Goal: Task Accomplishment & Management: Complete application form

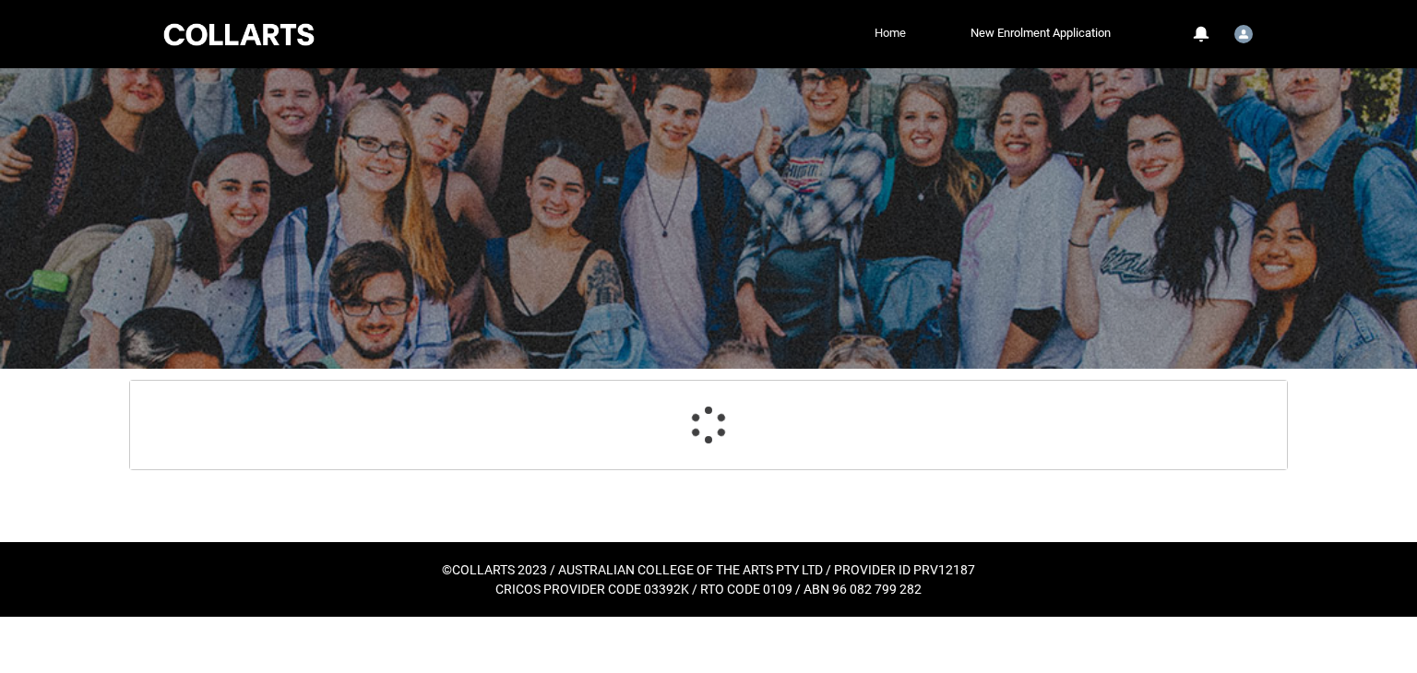
click at [875, 30] on link "Home" at bounding box center [890, 33] width 41 height 28
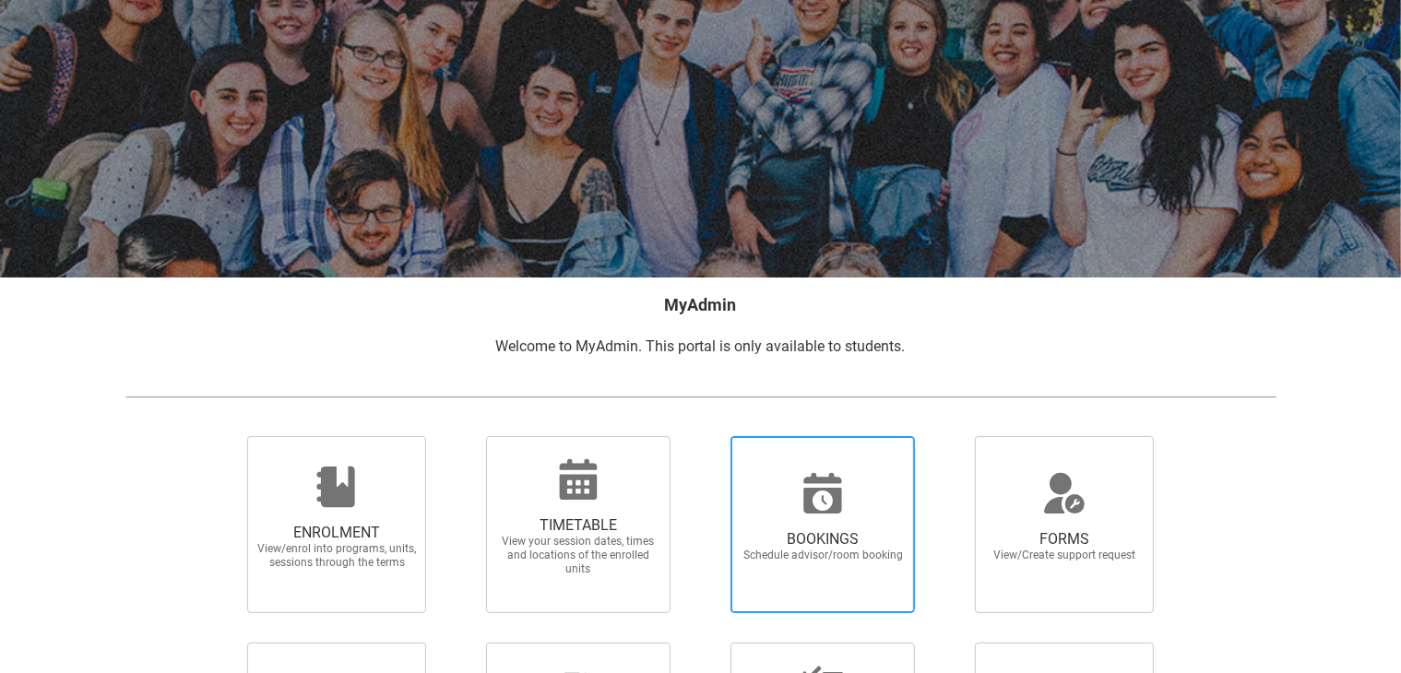
scroll to position [92, 0]
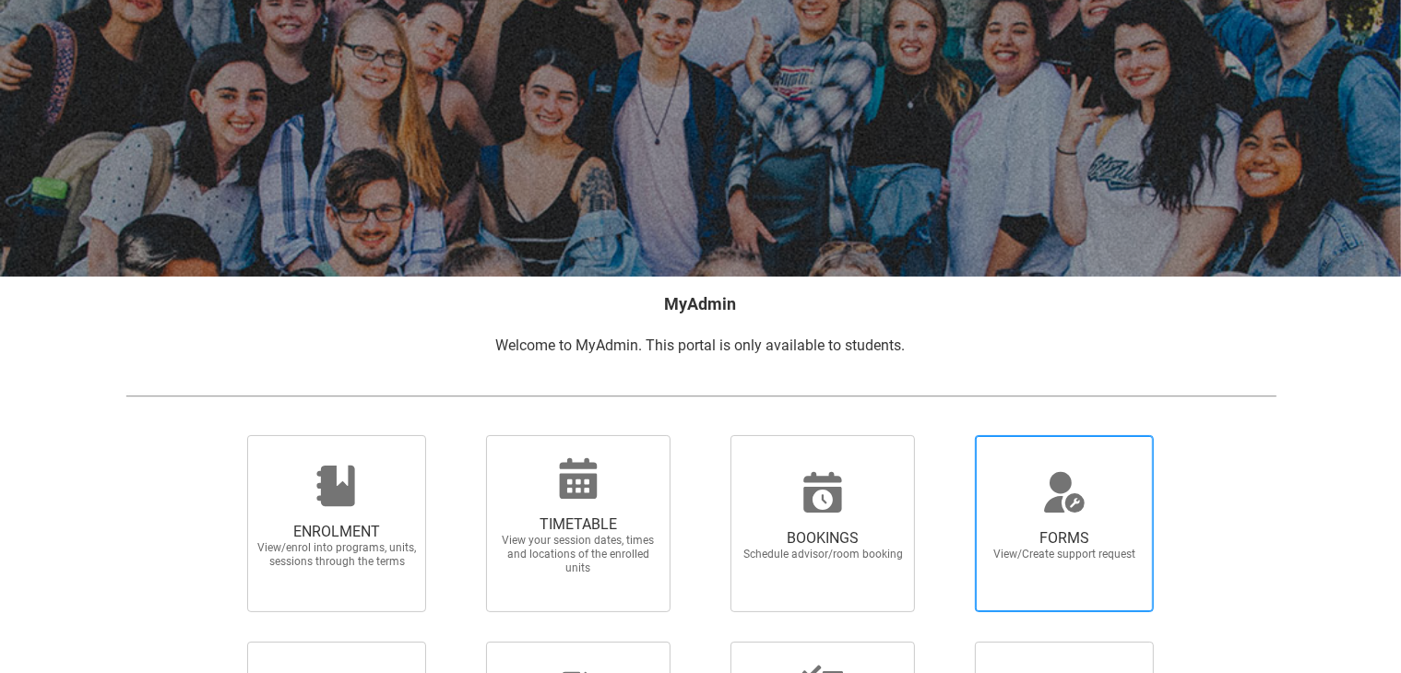
click at [1089, 481] on div at bounding box center [1064, 493] width 177 height 44
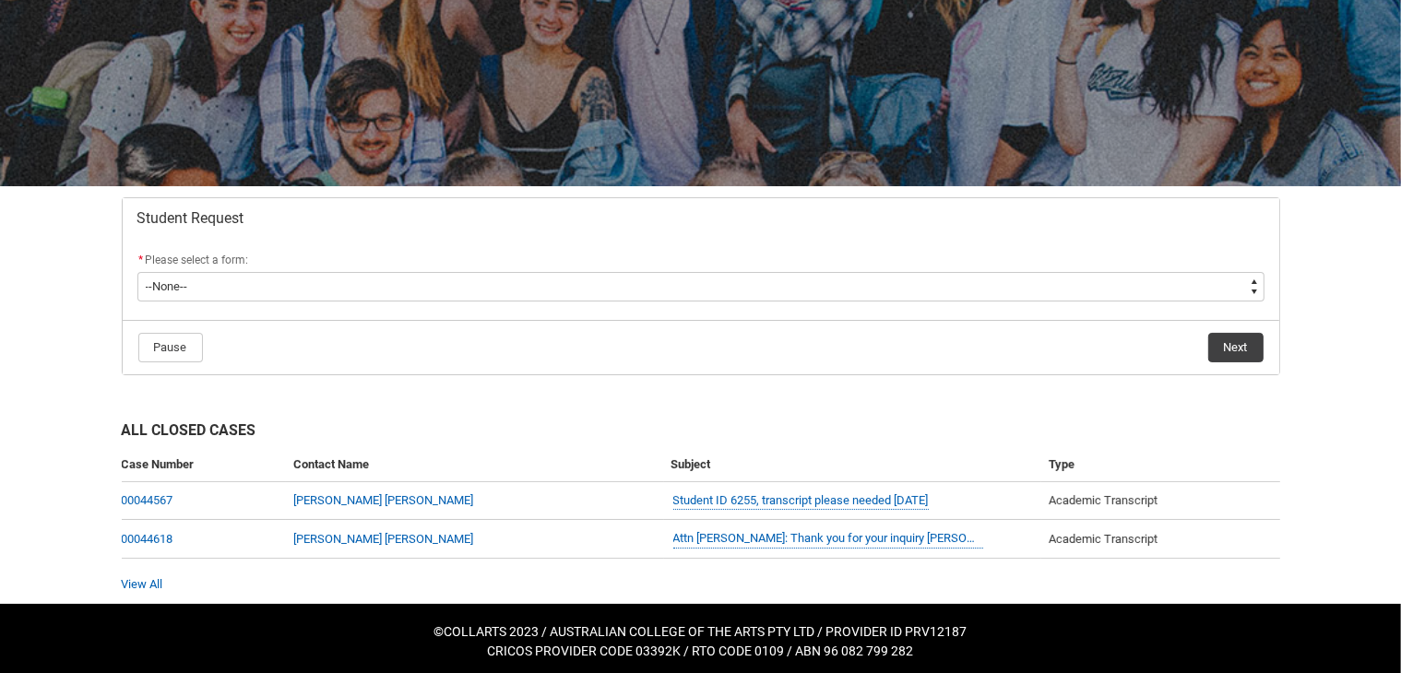
scroll to position [185, 0]
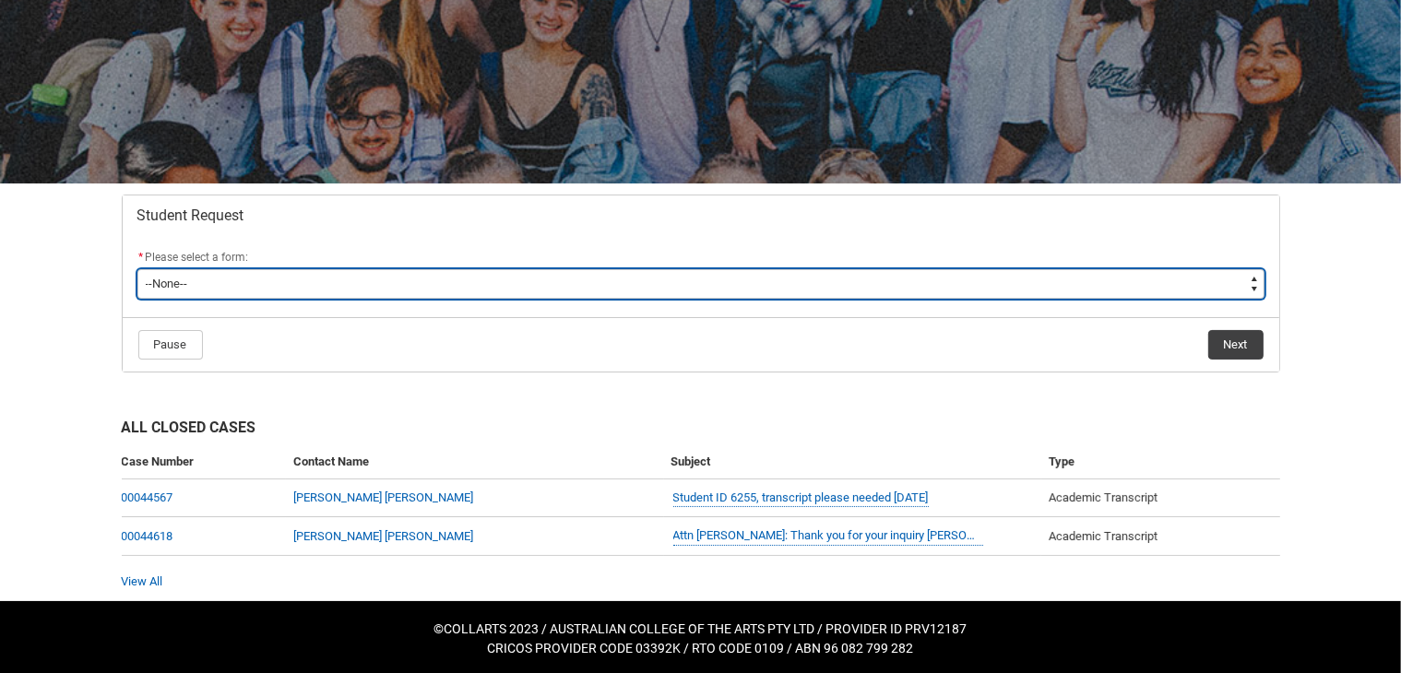
click at [413, 285] on select "--None-- Academic Transcript Application to Appeal Assignment Extension Change …" at bounding box center [700, 284] width 1127 height 30
type lightning-select "Deferral_Leave_of_Absence_Choice"
click at [137, 269] on select "--None-- Academic Transcript Application to Appeal Assignment Extension Change …" at bounding box center [700, 284] width 1127 height 30
select select "Deferral_Leave_of_Absence_Choice"
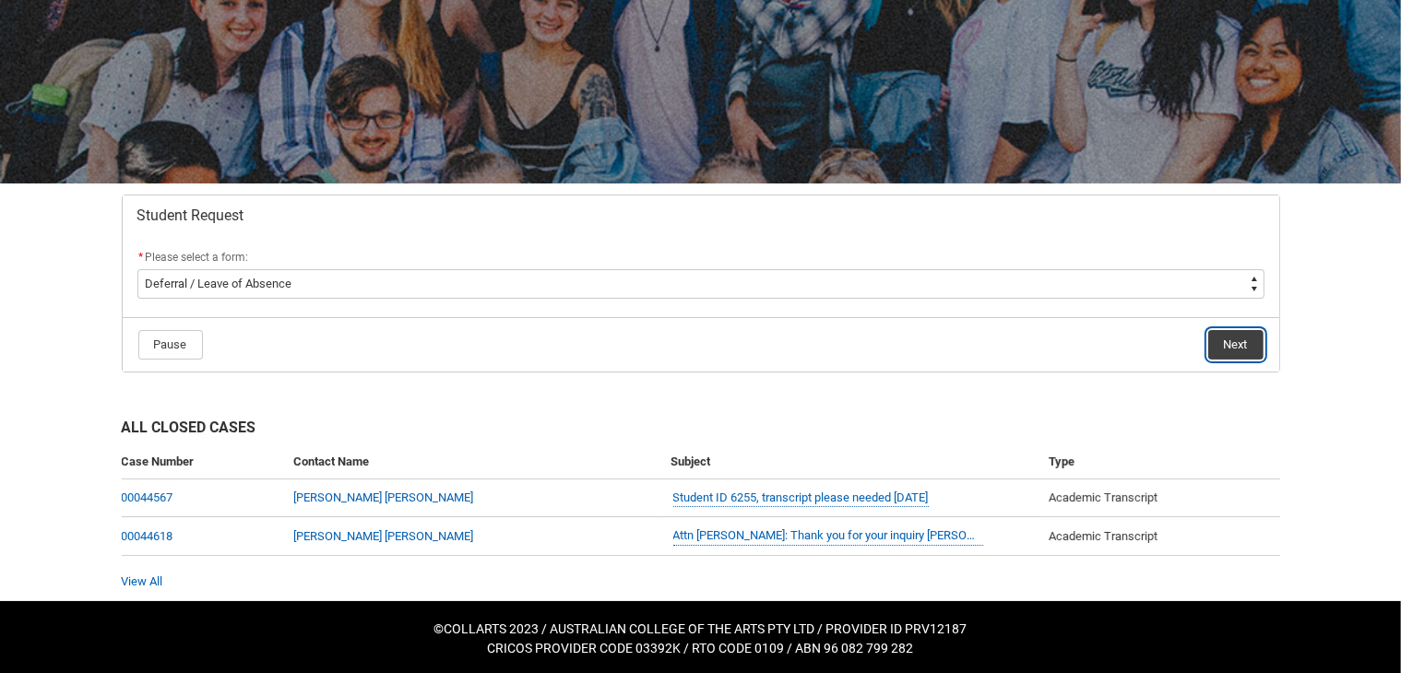
click at [1225, 342] on button "Next" at bounding box center [1236, 345] width 55 height 30
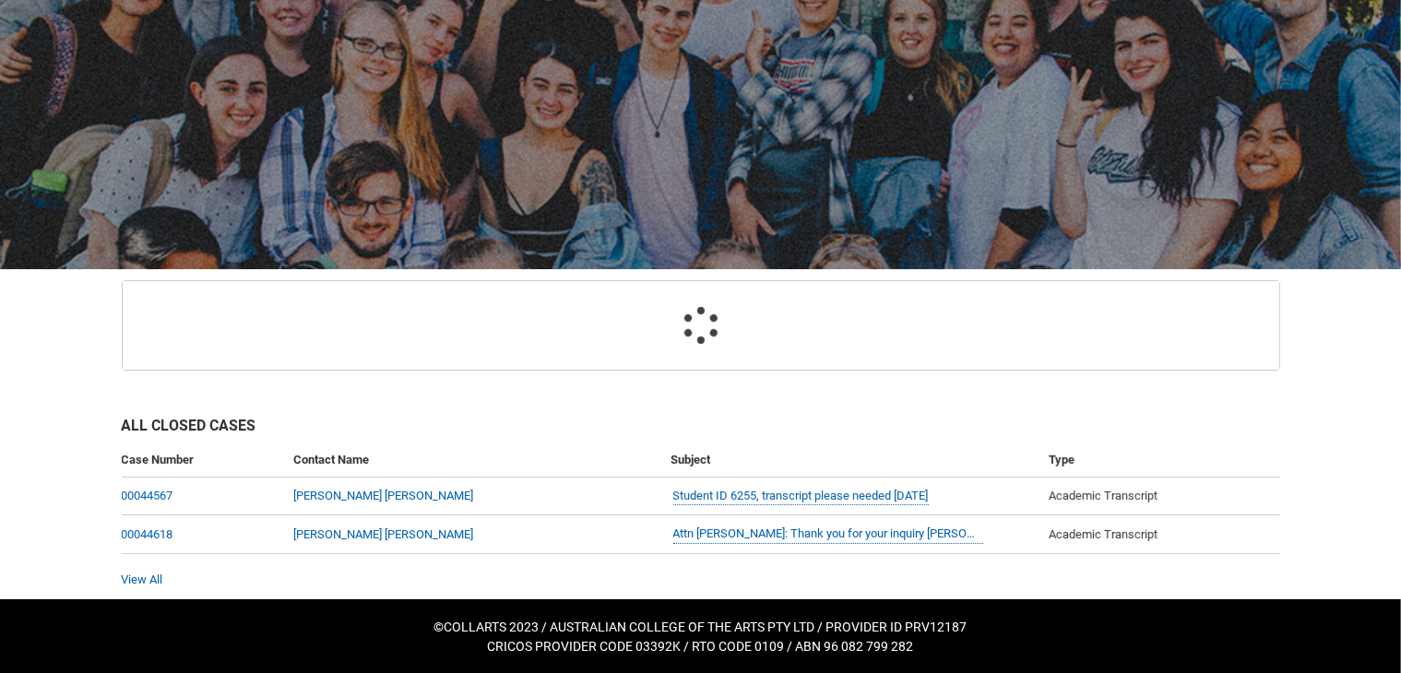
scroll to position [196, 0]
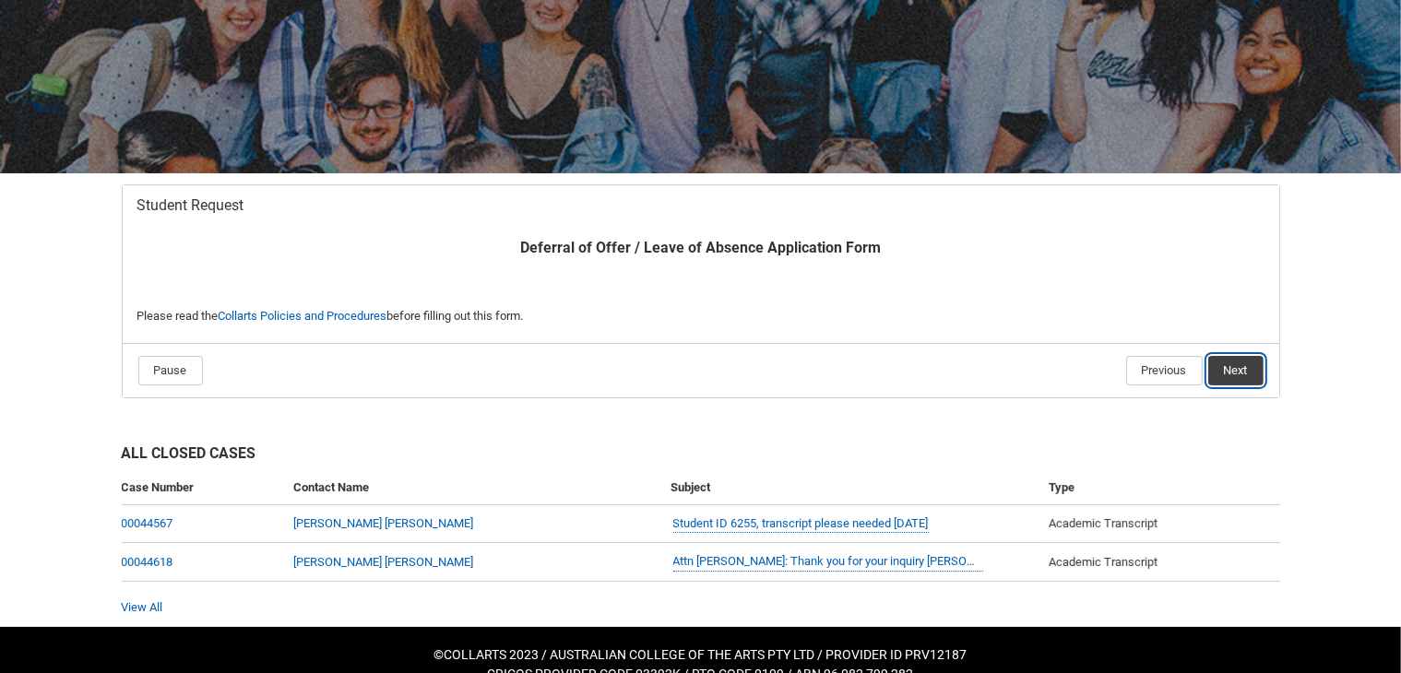
click at [1248, 374] on button "Next" at bounding box center [1236, 371] width 55 height 30
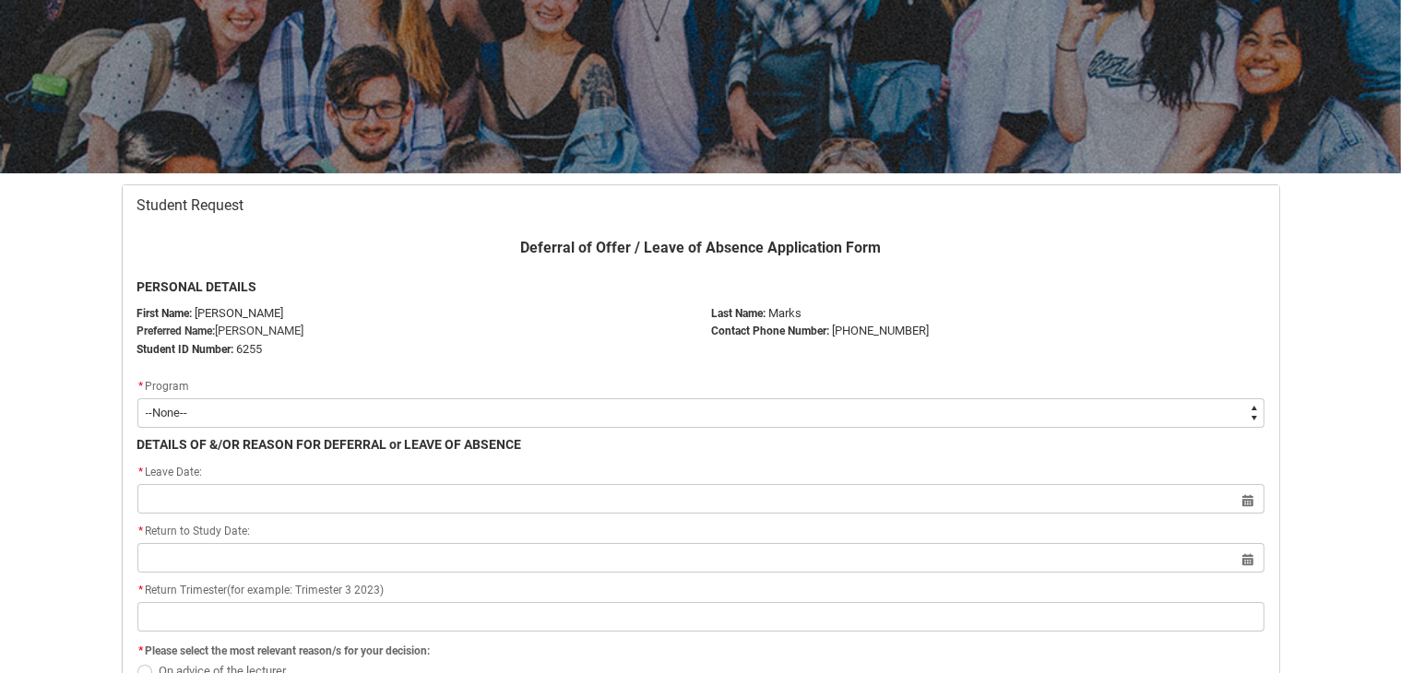
click at [222, 411] on select "--None-- Bachelor of Arts (Interior Design)" at bounding box center [700, 414] width 1127 height 30
type lightning-select "recordPicklist_ProgramEnrollment.a0jOZ000003EZsDYAW"
click at [137, 399] on select "--None-- Bachelor of Arts (Interior Design)" at bounding box center [700, 414] width 1127 height 30
select select "recordPicklist_ProgramEnrollment.a0jOZ000003EZsDYAW"
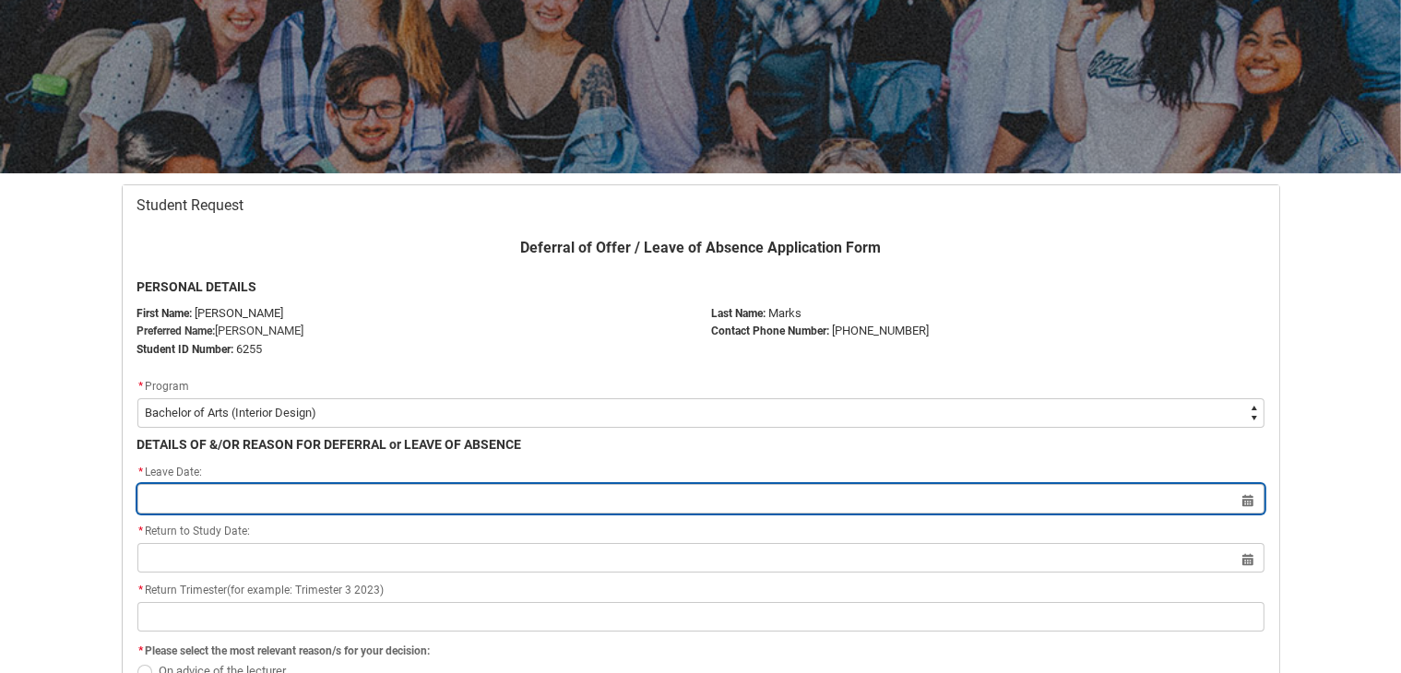
click at [214, 494] on input "Redu_Student_Request flow" at bounding box center [700, 499] width 1127 height 30
select select "2025"
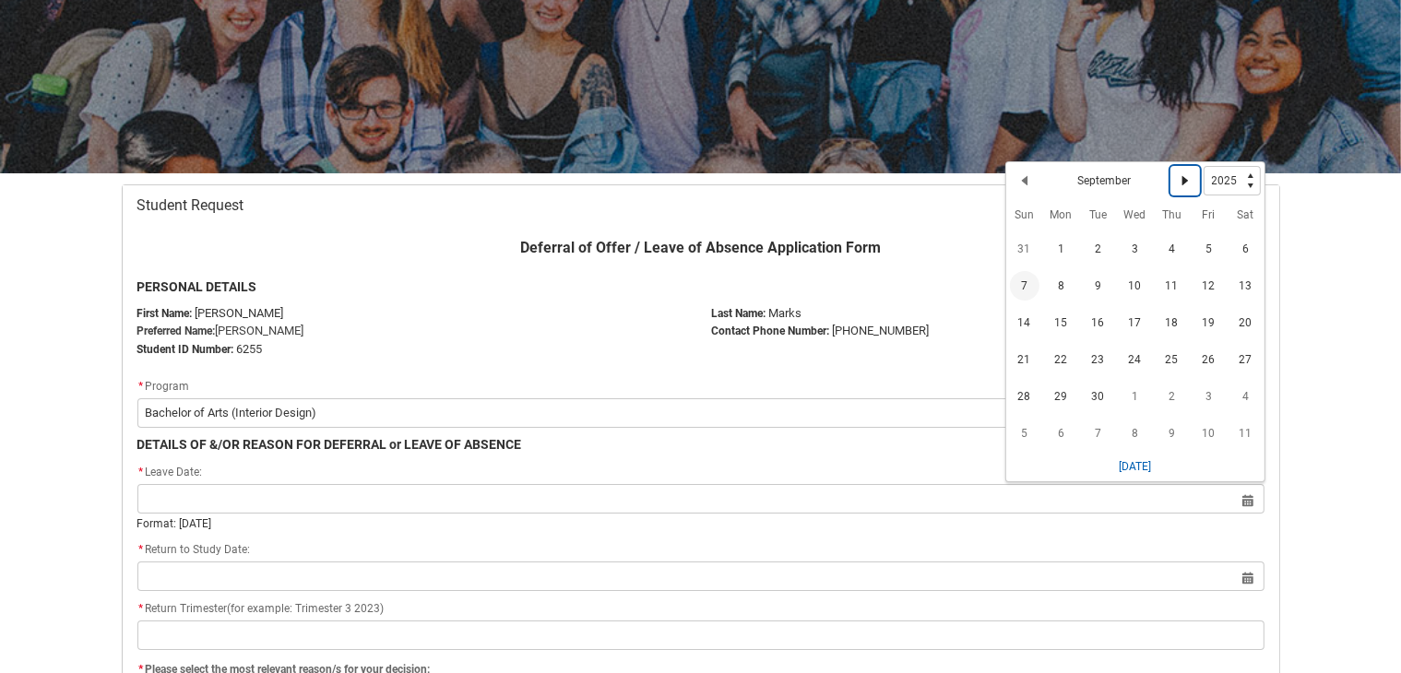
click at [1184, 176] on lightning-primitive-icon "Date picker: September" at bounding box center [1185, 180] width 13 height 13
click at [1134, 252] on span "1" at bounding box center [1136, 253] width 30 height 30
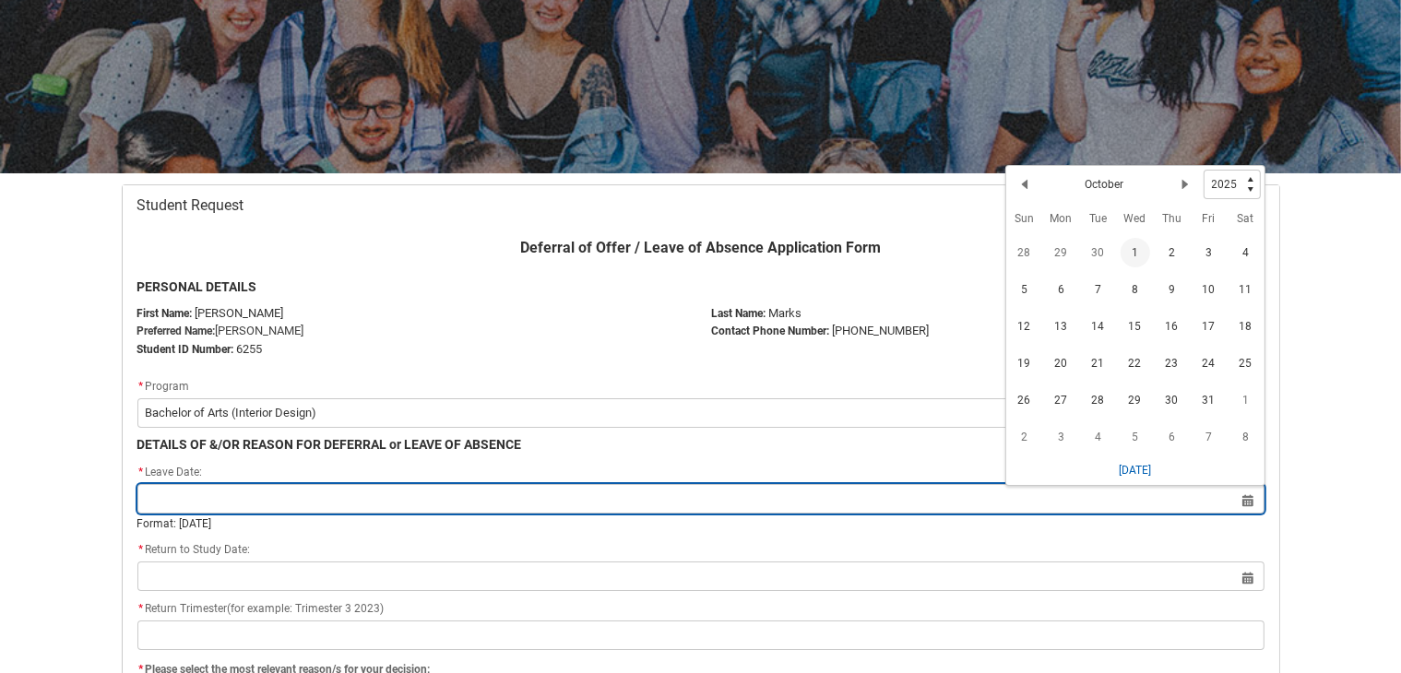
type lightning-datepicker "2025-10-01"
type lightning-input "2025-10-01"
type input "1 Oct 2025"
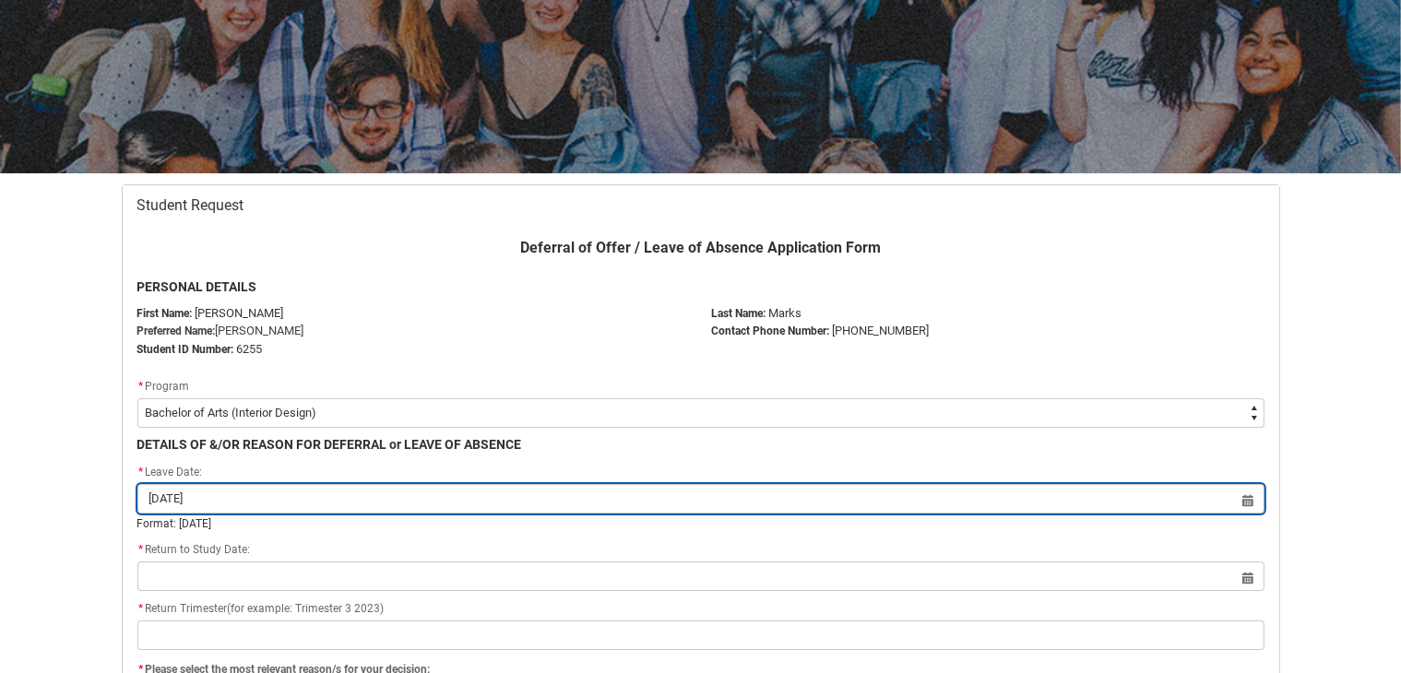
click at [1241, 498] on input "1 Oct 2025" at bounding box center [700, 499] width 1127 height 30
select select "2025"
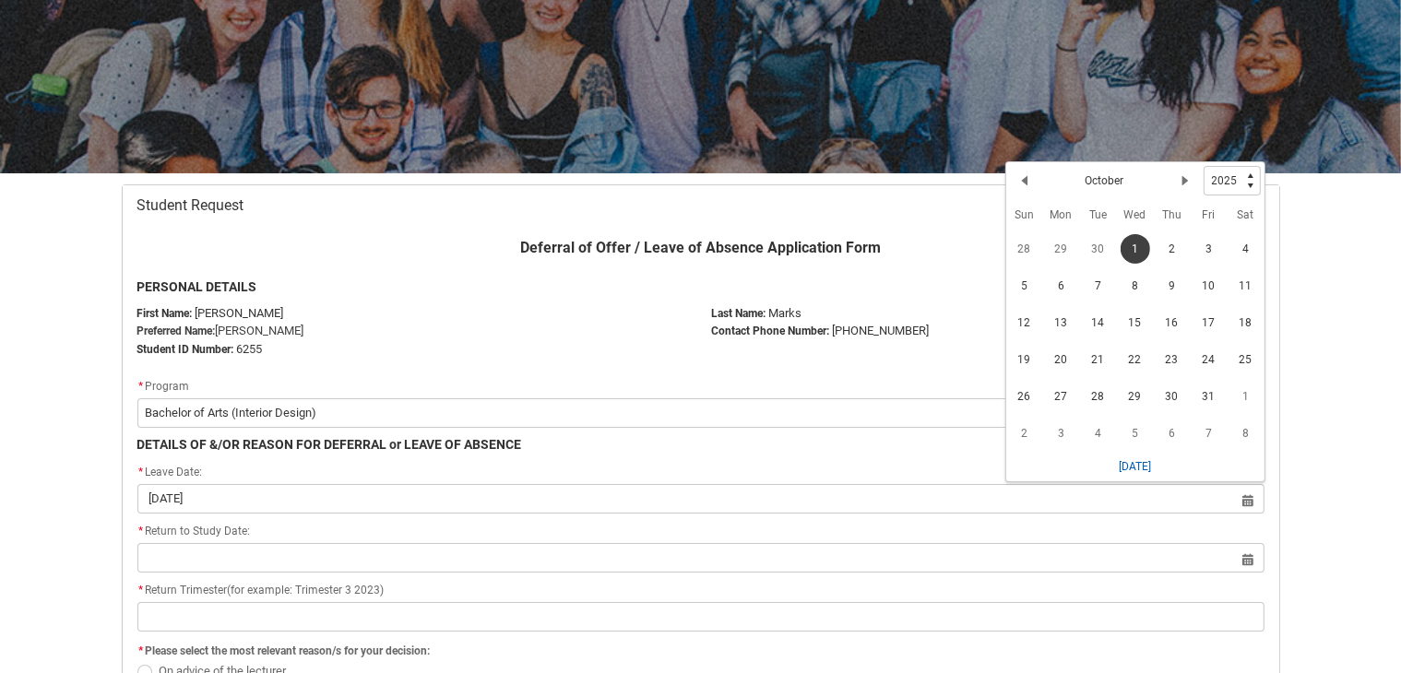
click at [1206, 245] on span "3" at bounding box center [1210, 249] width 30 height 30
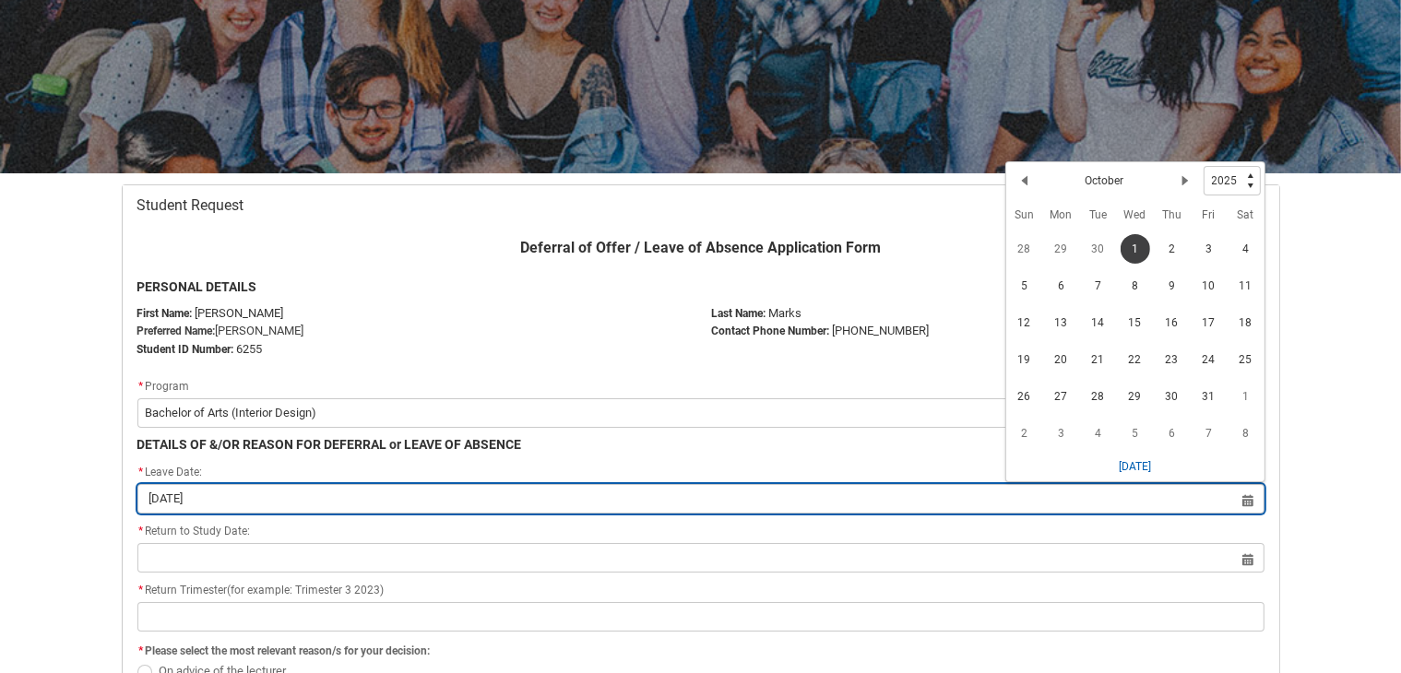
type lightning-datepicker "2025-10-03"
type lightning-input "2025-10-03"
type input "3 Oct 2025"
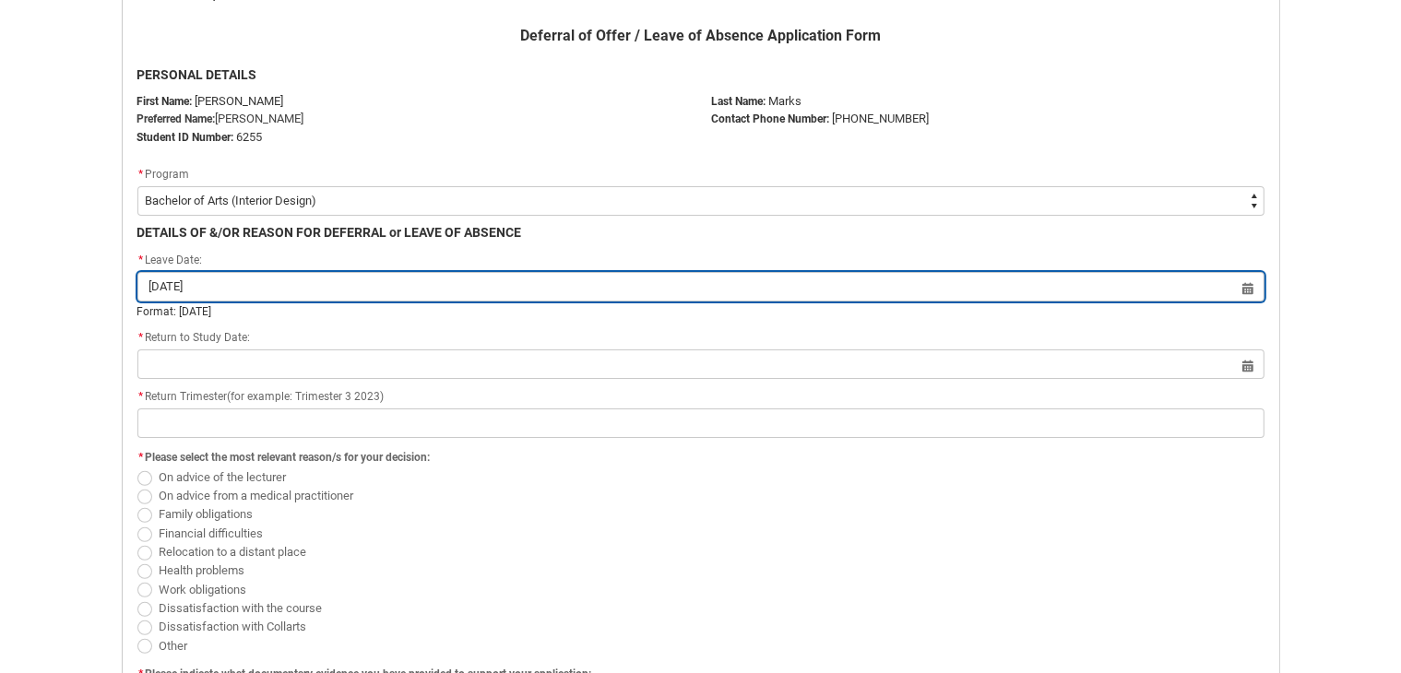
scroll to position [472, 0]
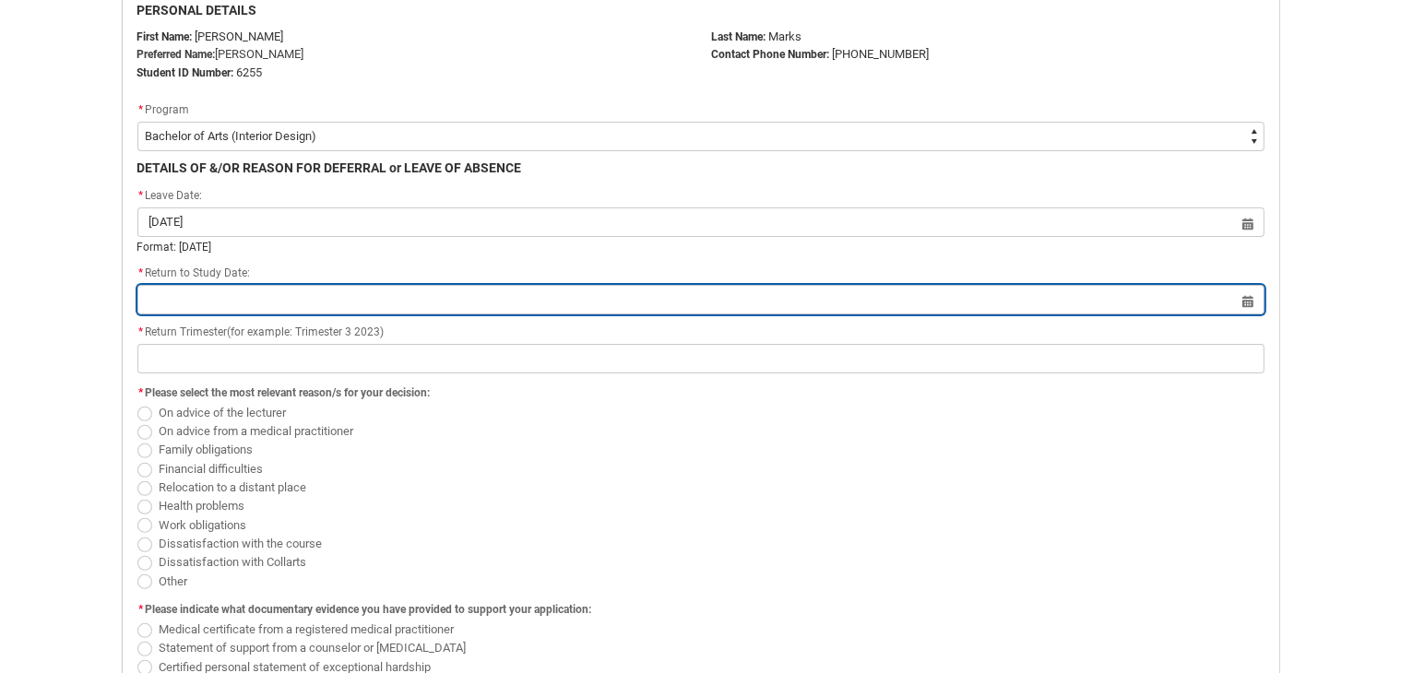
click at [358, 293] on input "Redu_Student_Request flow" at bounding box center [700, 300] width 1127 height 30
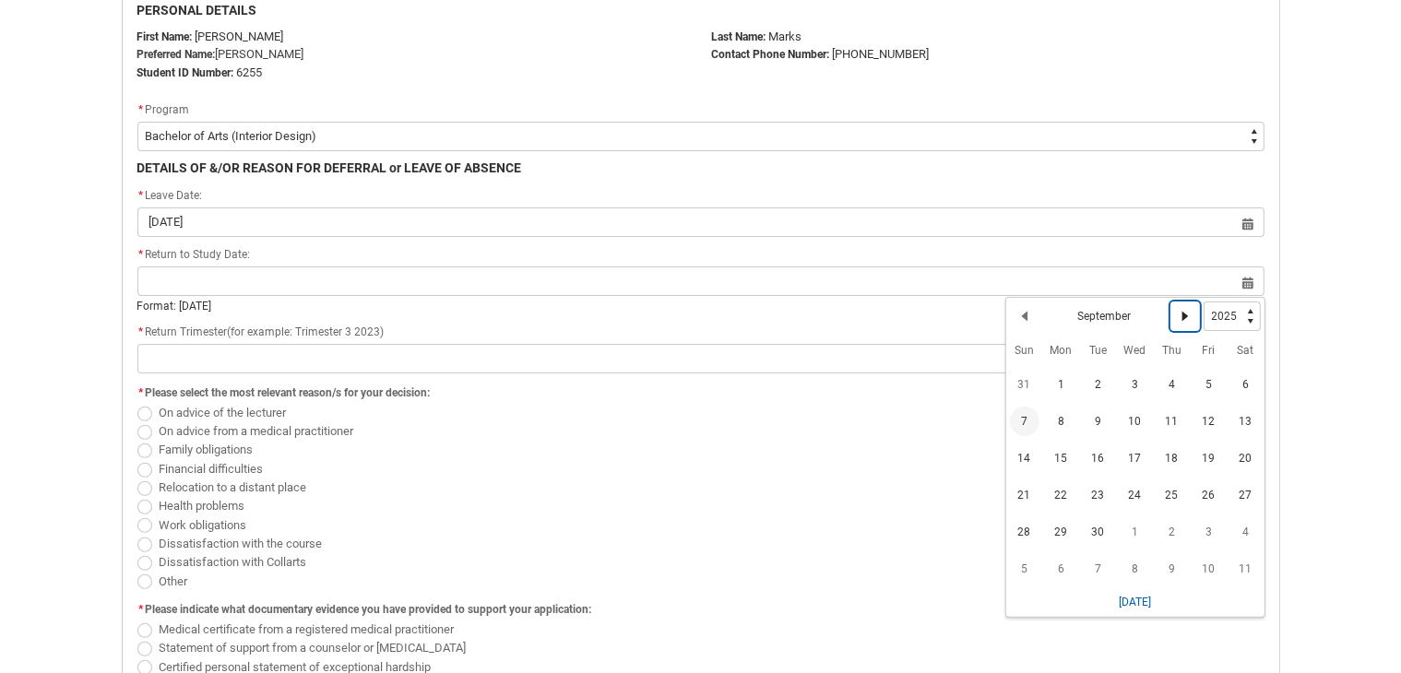
click at [1183, 315] on lightning-primitive-icon "Date picker: September" at bounding box center [1185, 316] width 13 height 13
click at [1183, 315] on lightning-primitive-icon "Date picker: October" at bounding box center [1185, 316] width 13 height 13
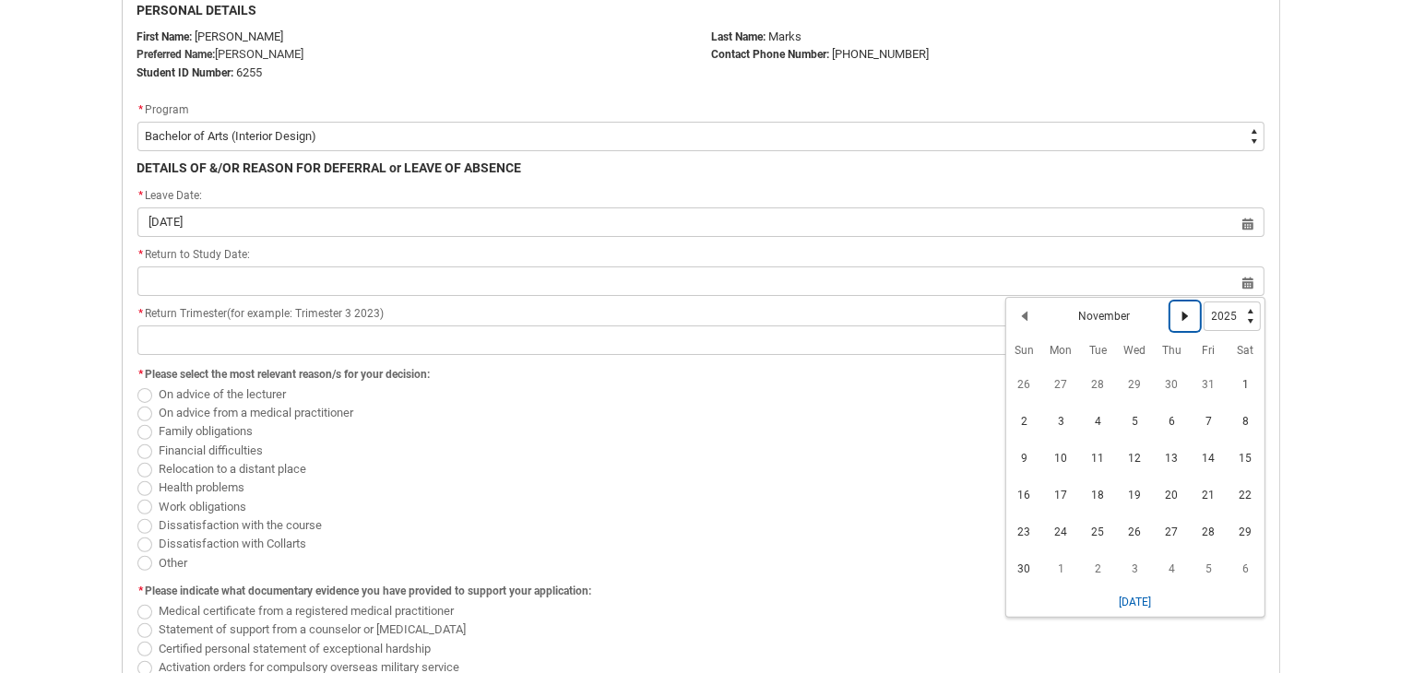
click at [1183, 315] on lightning-primitive-icon "Date picker: November" at bounding box center [1185, 316] width 13 height 13
click at [1183, 313] on lightning-primitive-icon "Date picker: December" at bounding box center [1185, 316] width 13 height 13
select select "2026"
click at [1183, 313] on lightning-primitive-icon "Date picker: January" at bounding box center [1185, 316] width 13 height 13
click at [1022, 313] on lightning-primitive-icon "Date picker: February" at bounding box center [1025, 316] width 13 height 13
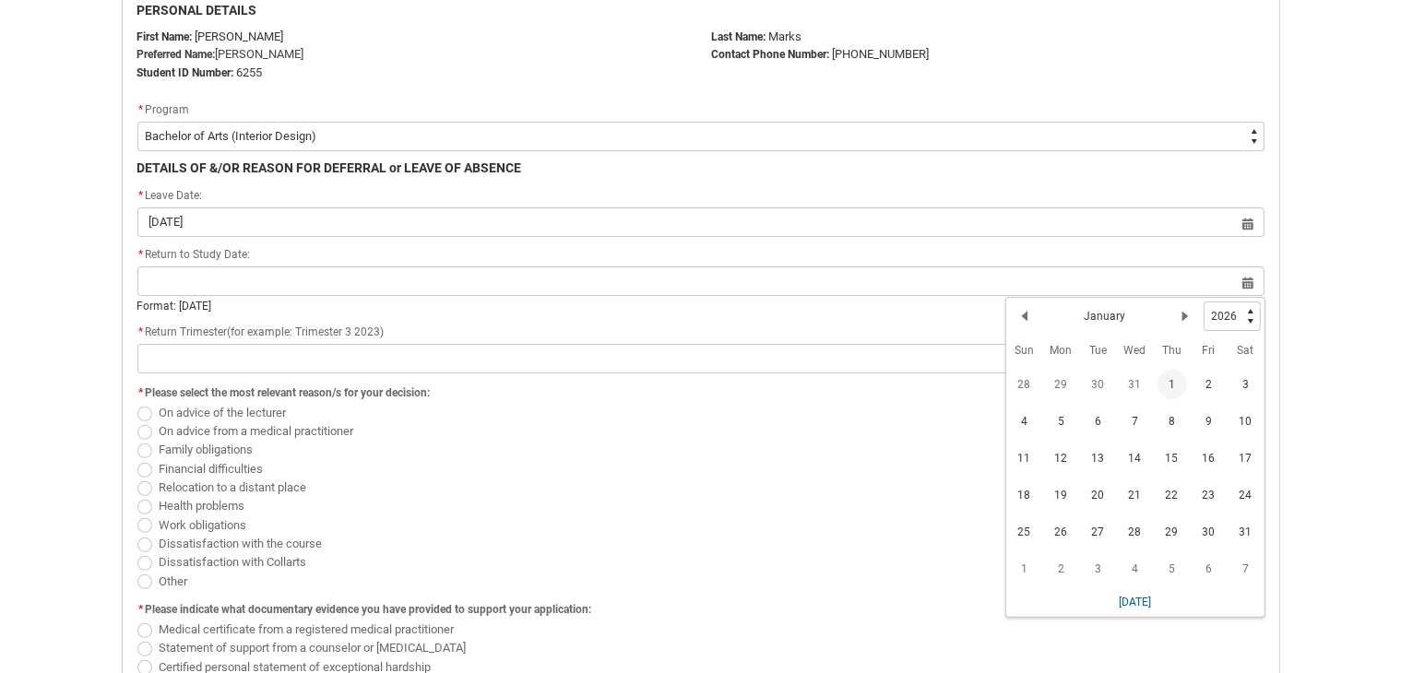
click at [1172, 385] on span "1" at bounding box center [1173, 385] width 30 height 30
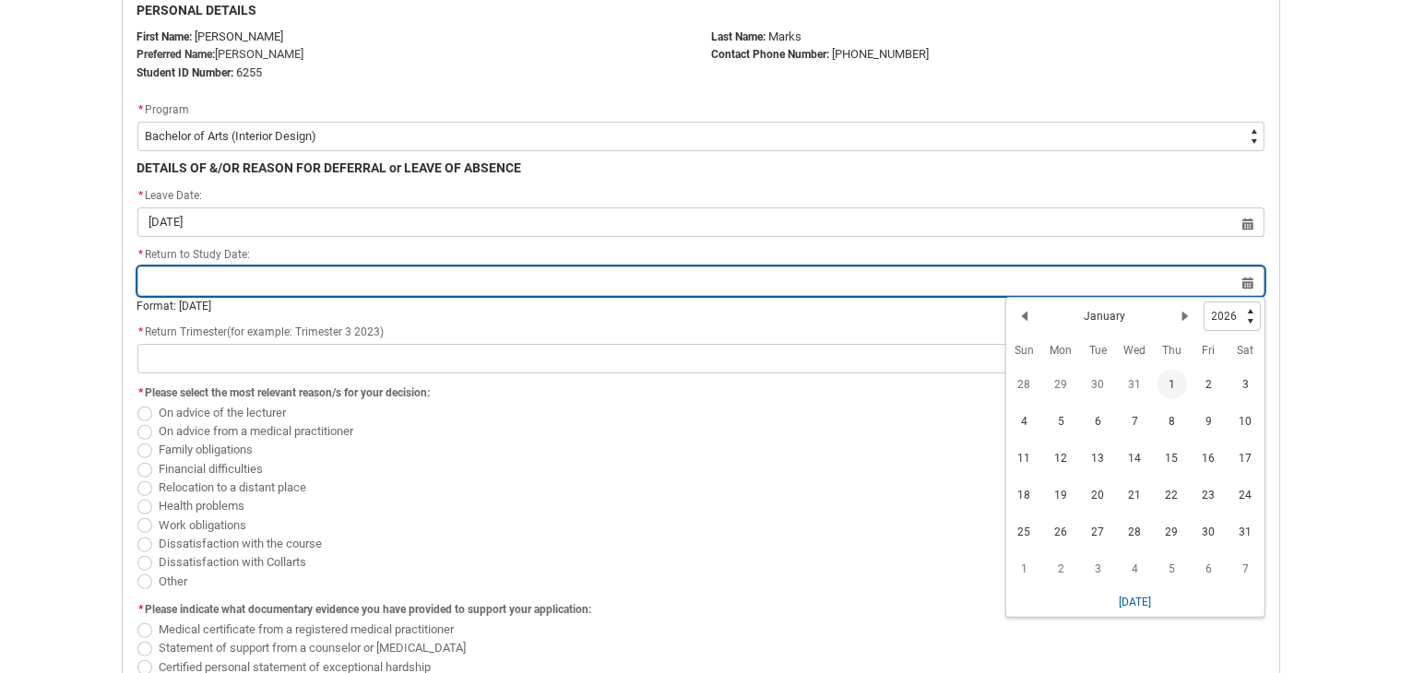
type lightning-datepicker "2026-01-01"
type lightning-input "2026-01-01"
type input "1 Jan 2026"
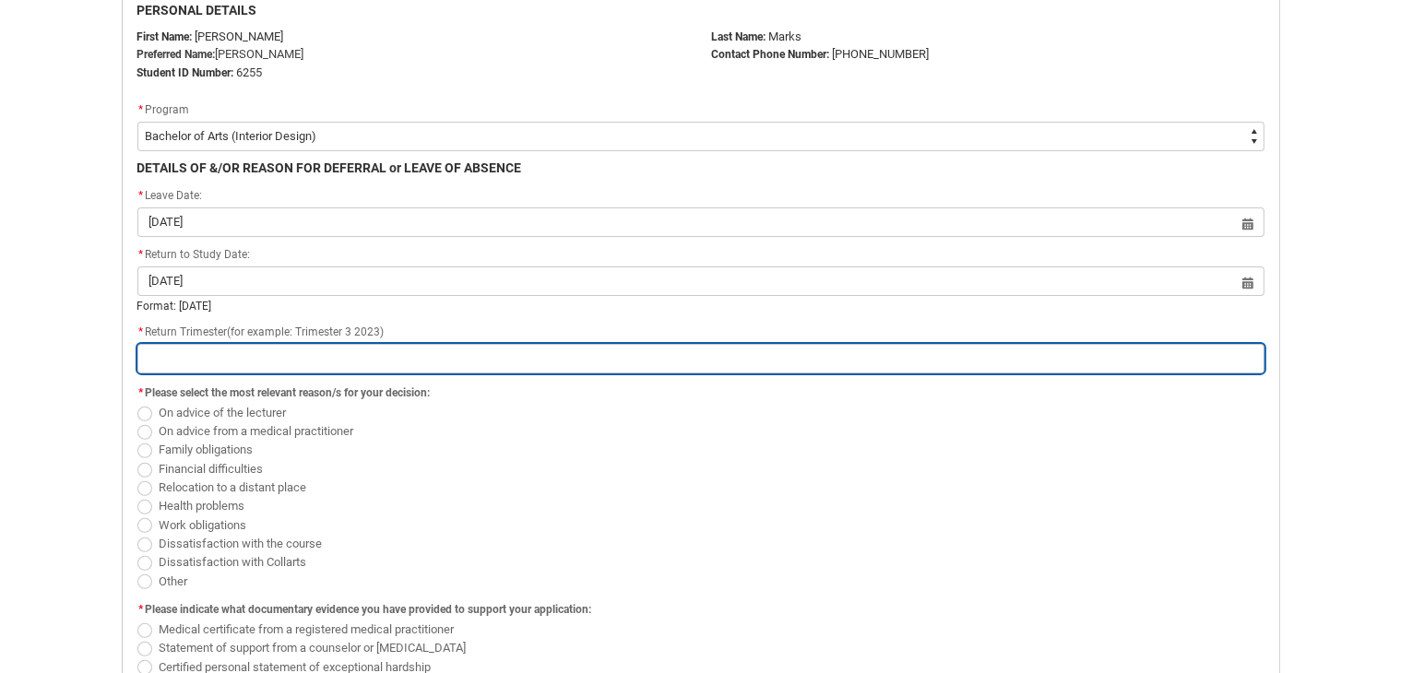
click at [459, 356] on input "Redu_Student_Request flow" at bounding box center [700, 359] width 1127 height 30
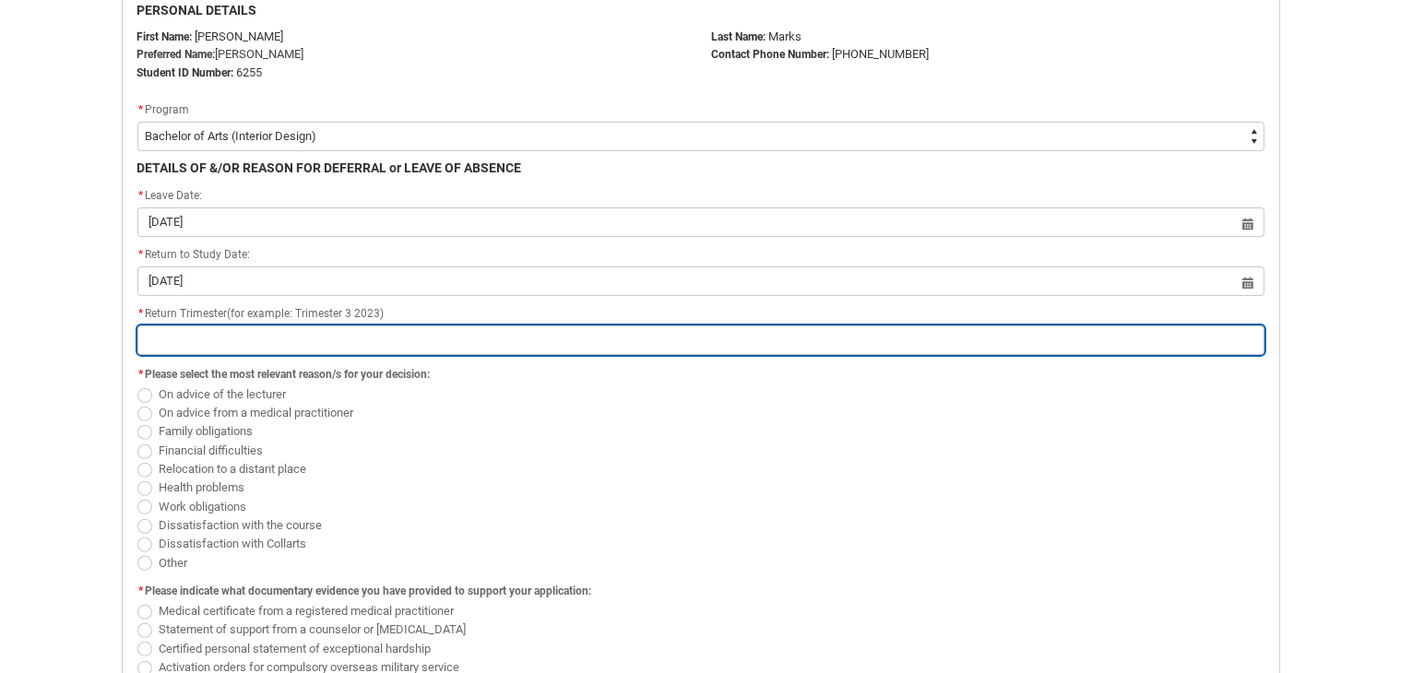
type lightning-primitive-input-simple "T"
type input "T"
type lightning-primitive-input-simple "TR"
type input "TR"
type lightning-primitive-input-simple "TRi"
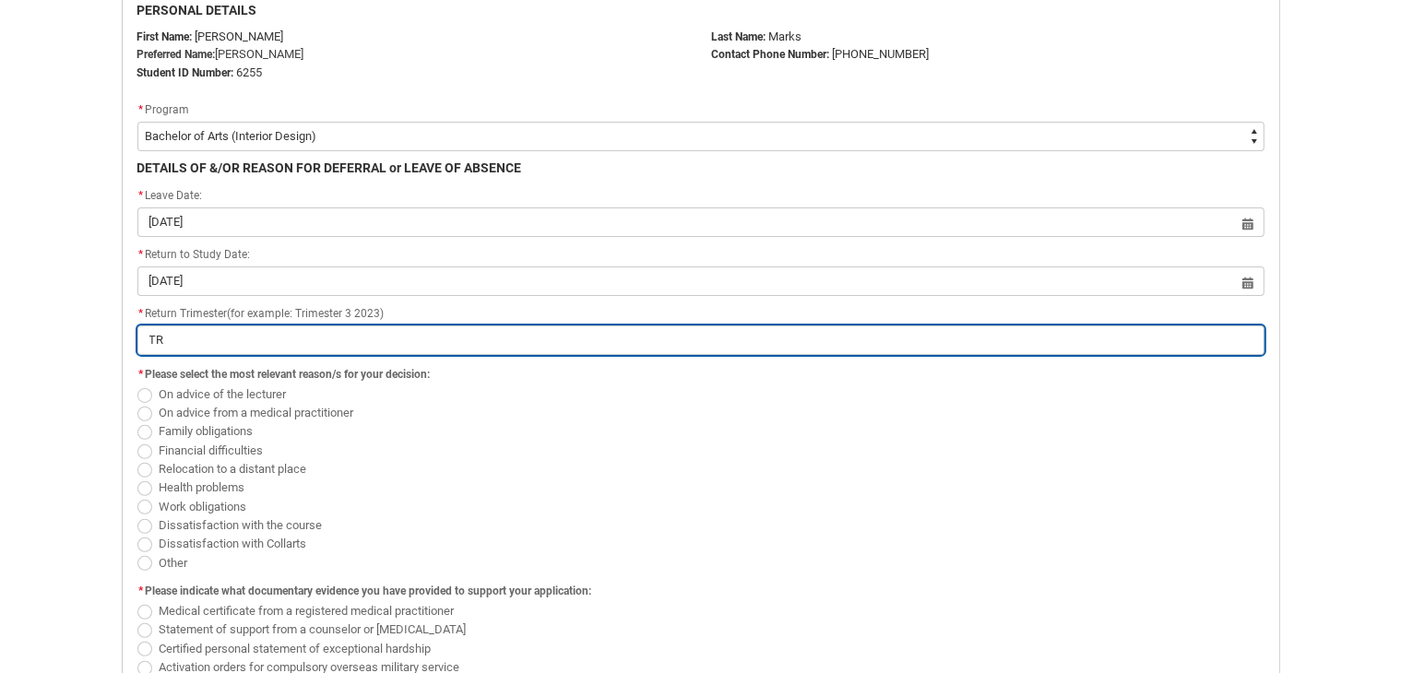
type input "TRi"
type lightning-primitive-input-simple "TR"
type input "TR"
type lightning-primitive-input-simple "T"
type input "T"
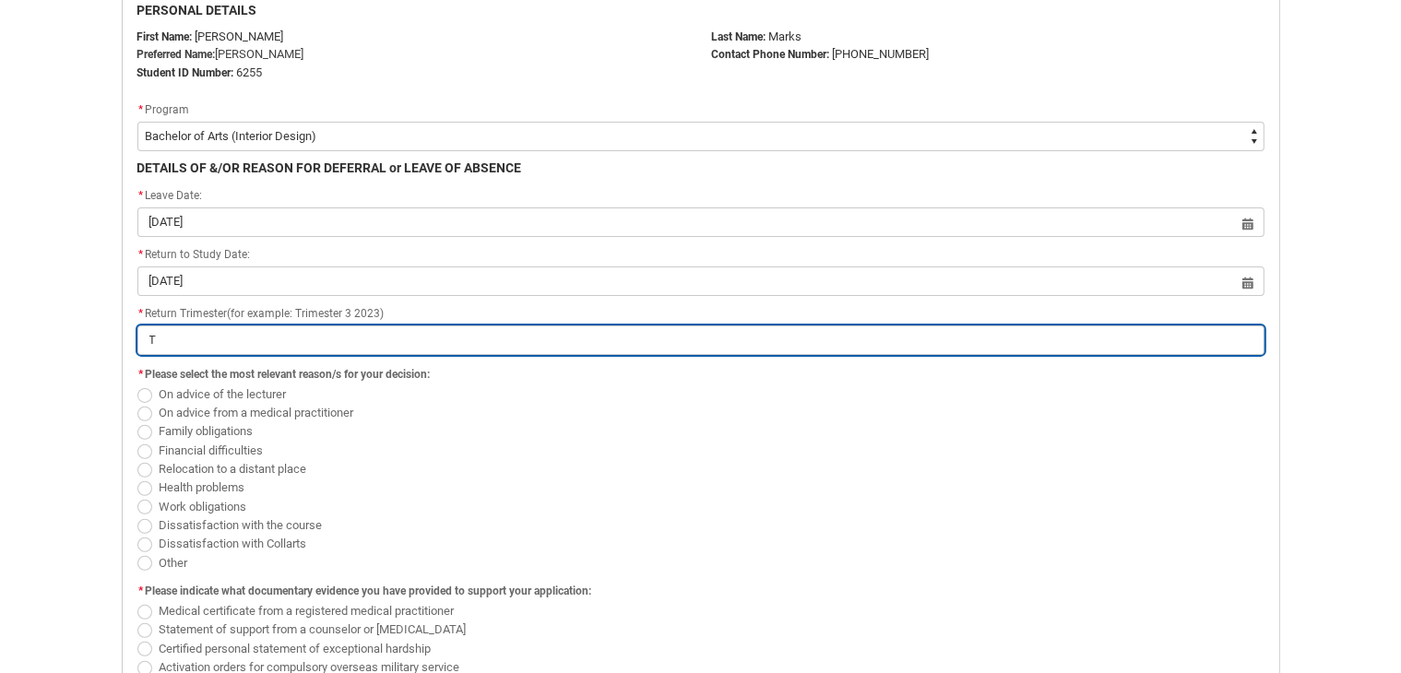
type lightning-primitive-input-simple "Tr"
type input "Tr"
type lightning-primitive-input-simple "Tri"
type input "Tri"
type lightning-primitive-input-simple "Trim"
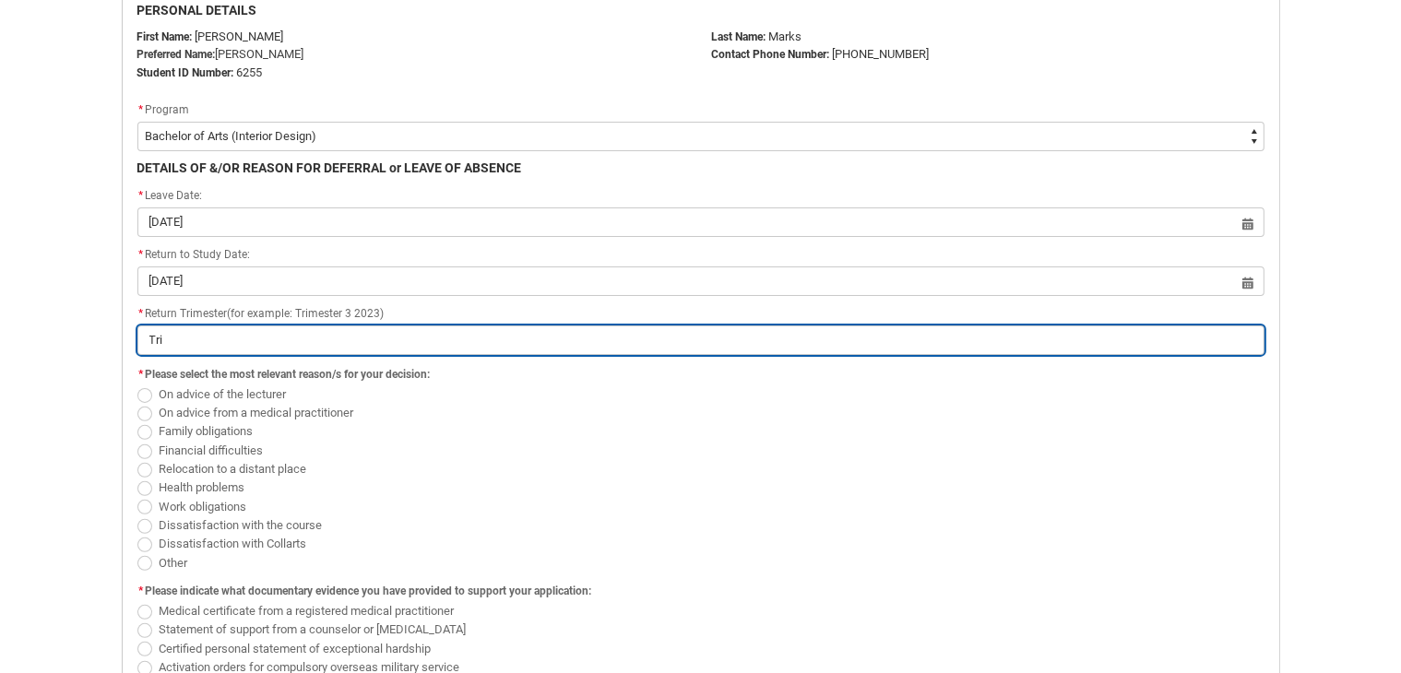
type input "Trim"
type lightning-primitive-input-simple "Trime"
type input "Trime"
type lightning-primitive-input-simple "Trimes"
type input "Trimes"
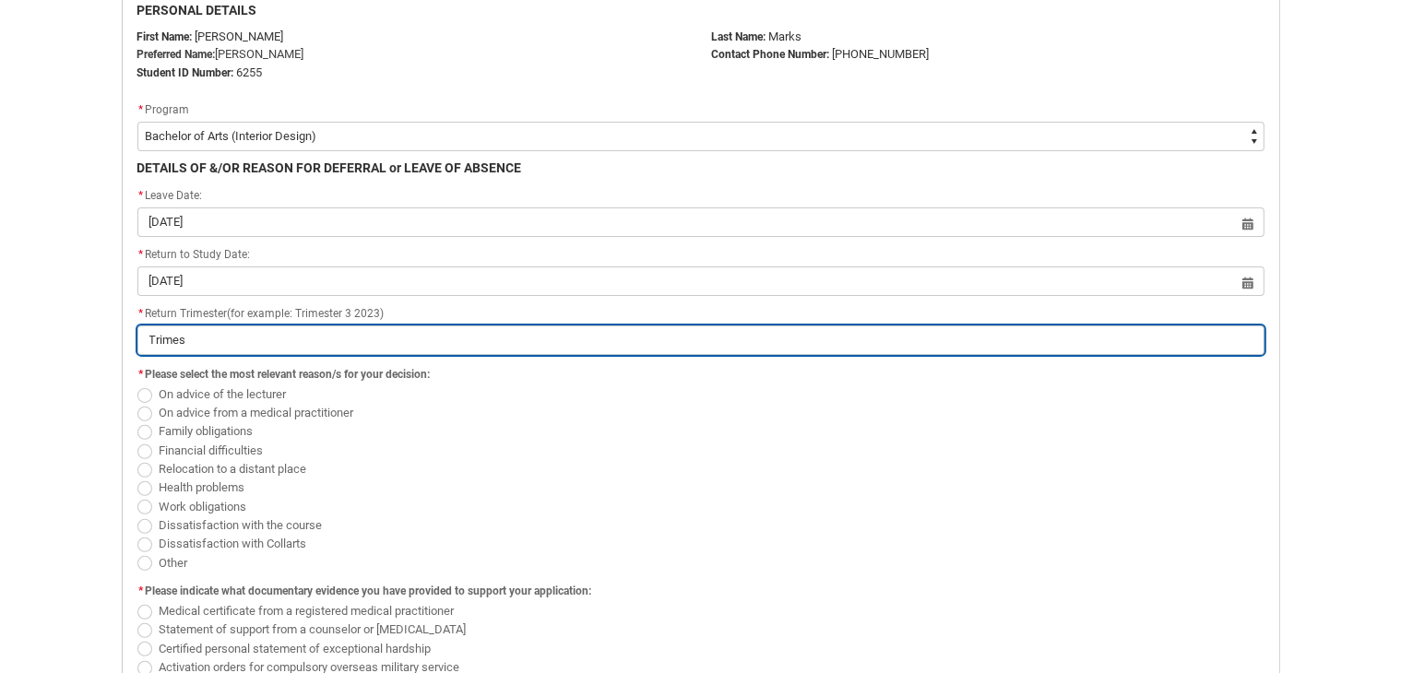
type lightning-primitive-input-simple "Trimest"
type input "Trimest"
type lightning-primitive-input-simple "Trimeste"
type input "Trimeste"
type lightning-primitive-input-simple "Trimester"
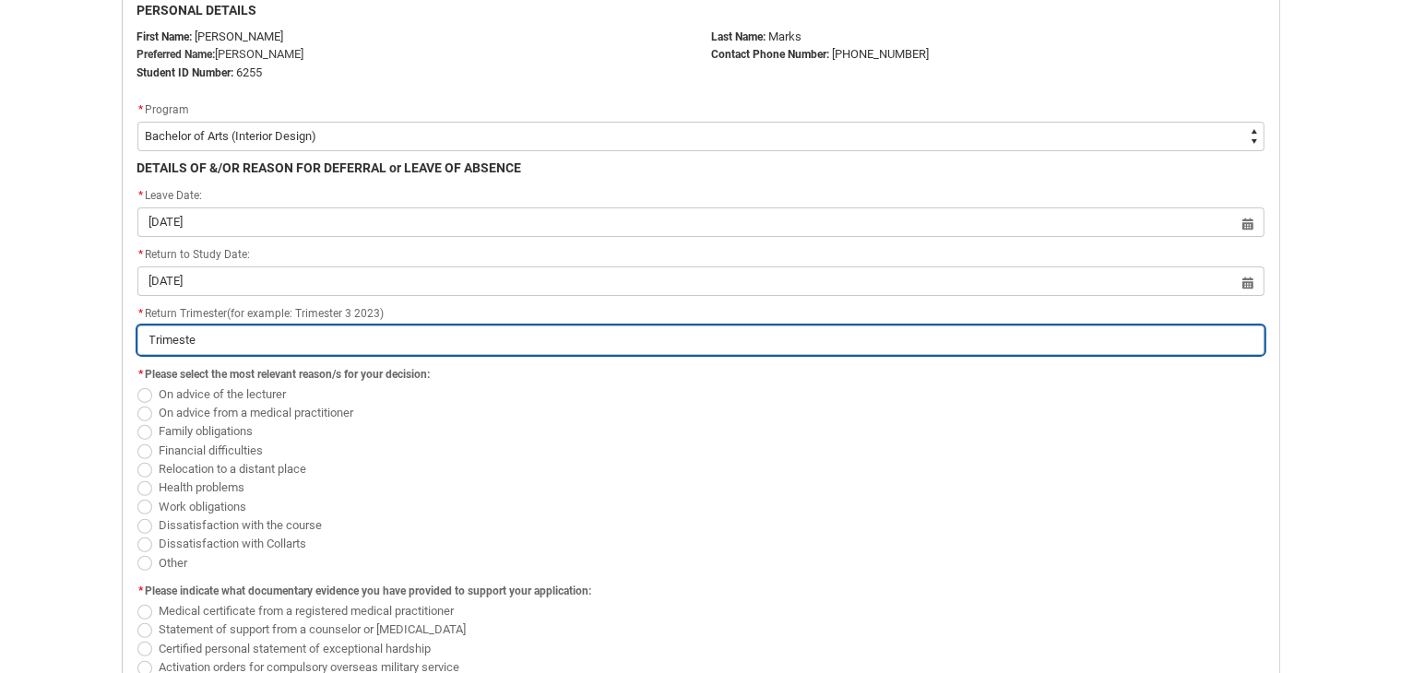
type input "Trimester"
type lightning-primitive-input-simple "Trimester"
type input "Trimester"
type lightning-primitive-input-simple "Trimester 1"
type input "Trimester 1"
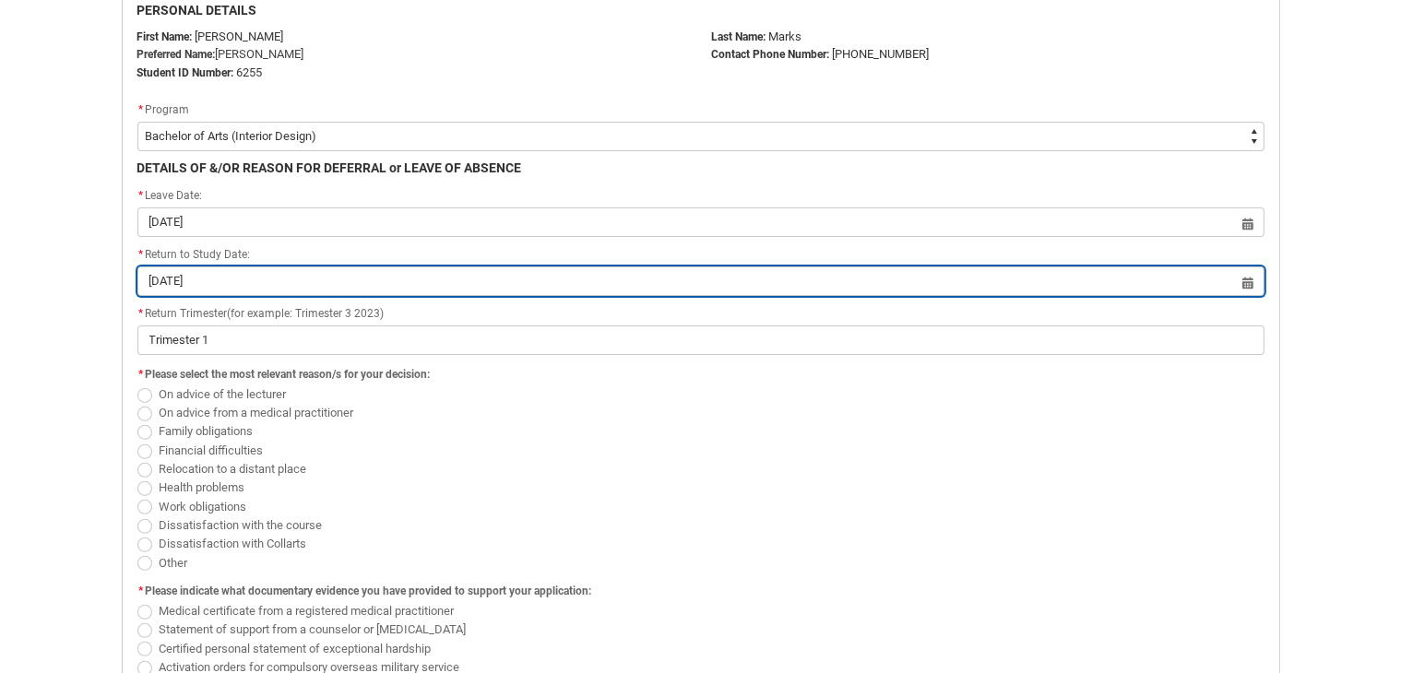
click at [435, 291] on input "1 Jan 2026" at bounding box center [700, 282] width 1127 height 30
select select "2026"
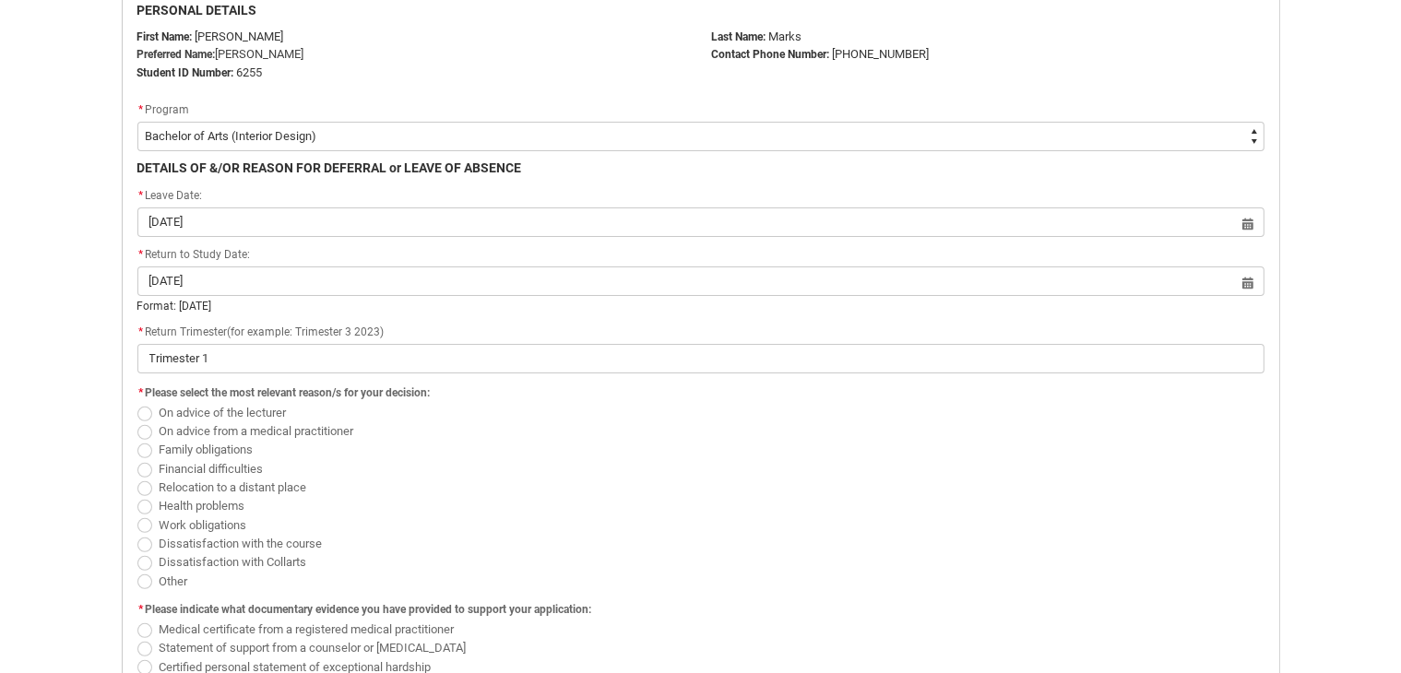
click at [148, 575] on span "Redu_Student_Request flow" at bounding box center [144, 582] width 15 height 15
click at [137, 572] on input "Other" at bounding box center [137, 571] width 1 height 1
radio input "true"
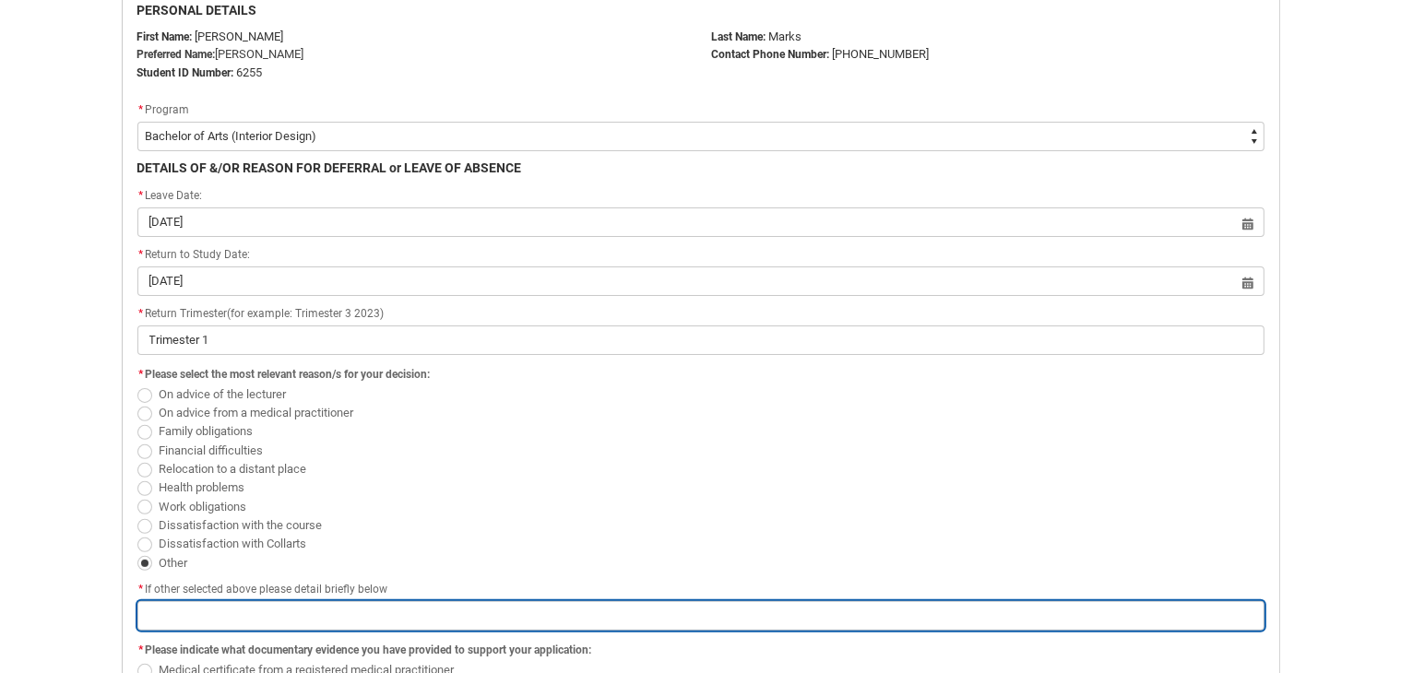
click at [195, 607] on input "Redu_Student_Request flow" at bounding box center [700, 617] width 1127 height 30
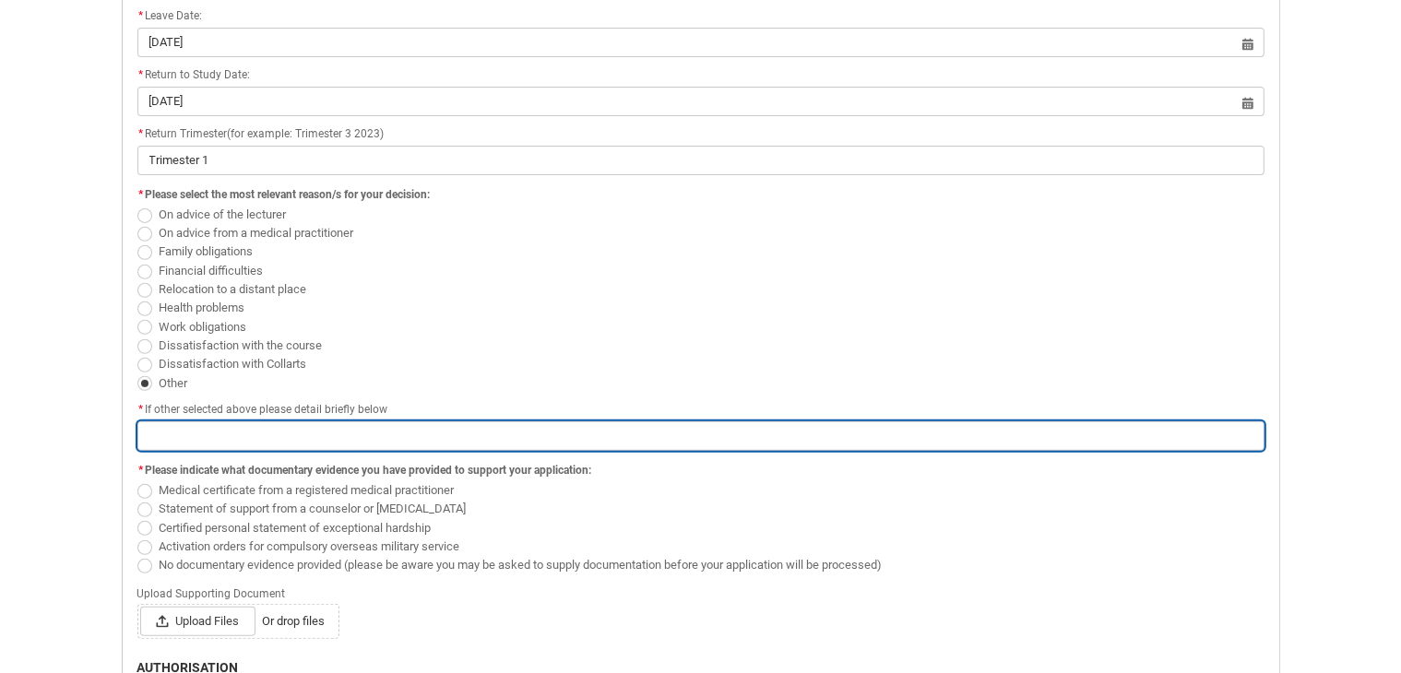
scroll to position [657, 0]
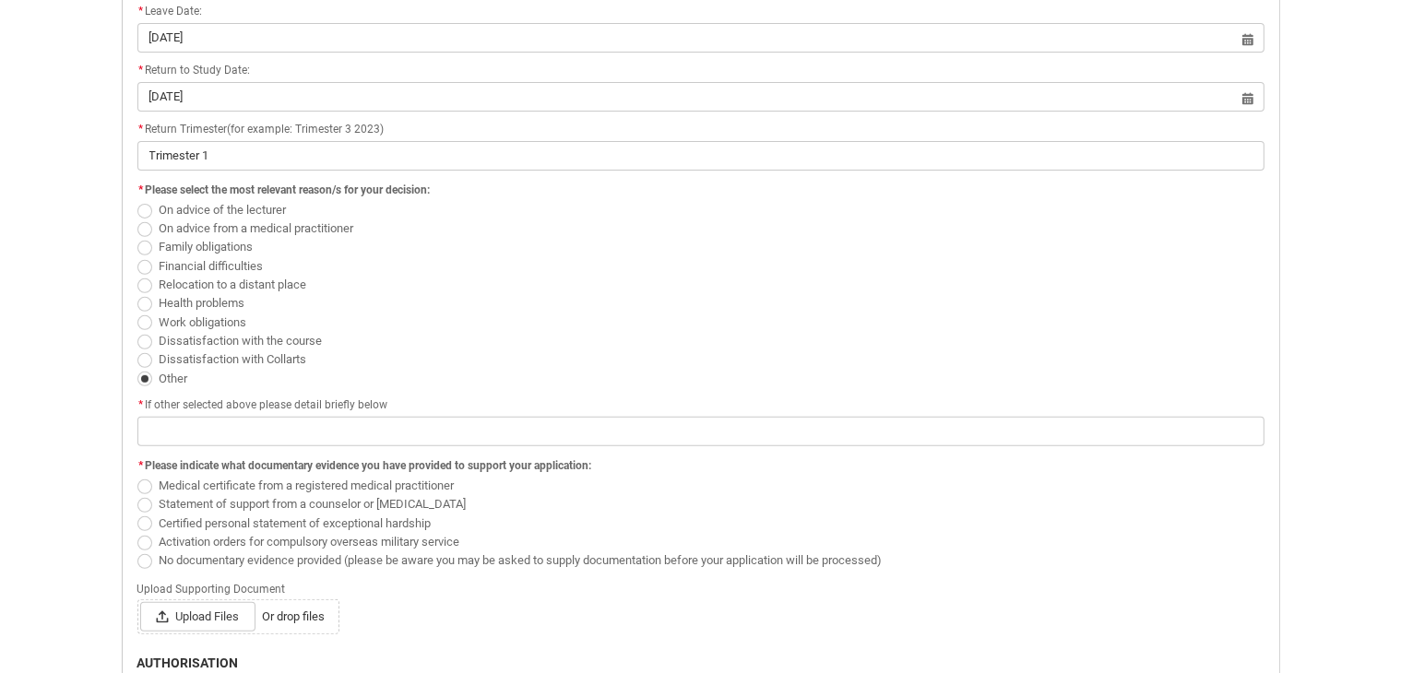
click at [148, 553] on div "Medical certificate from a registered medical practitioner Statement of support…" at bounding box center [700, 523] width 1127 height 94
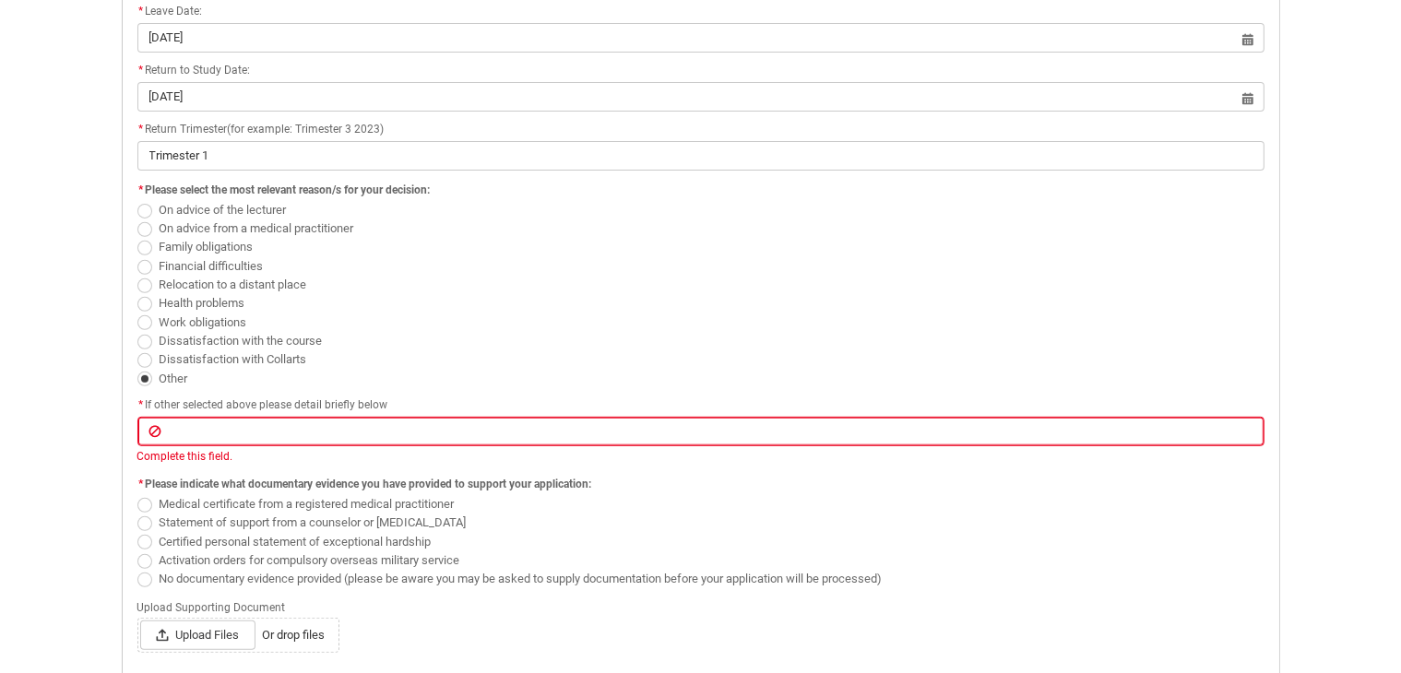
click at [140, 573] on span "Redu_Student_Request flow" at bounding box center [144, 580] width 15 height 15
click at [137, 569] on input "No documentary evidence provided (please be aware you may be asked to supply do…" at bounding box center [137, 568] width 1 height 1
radio input "true"
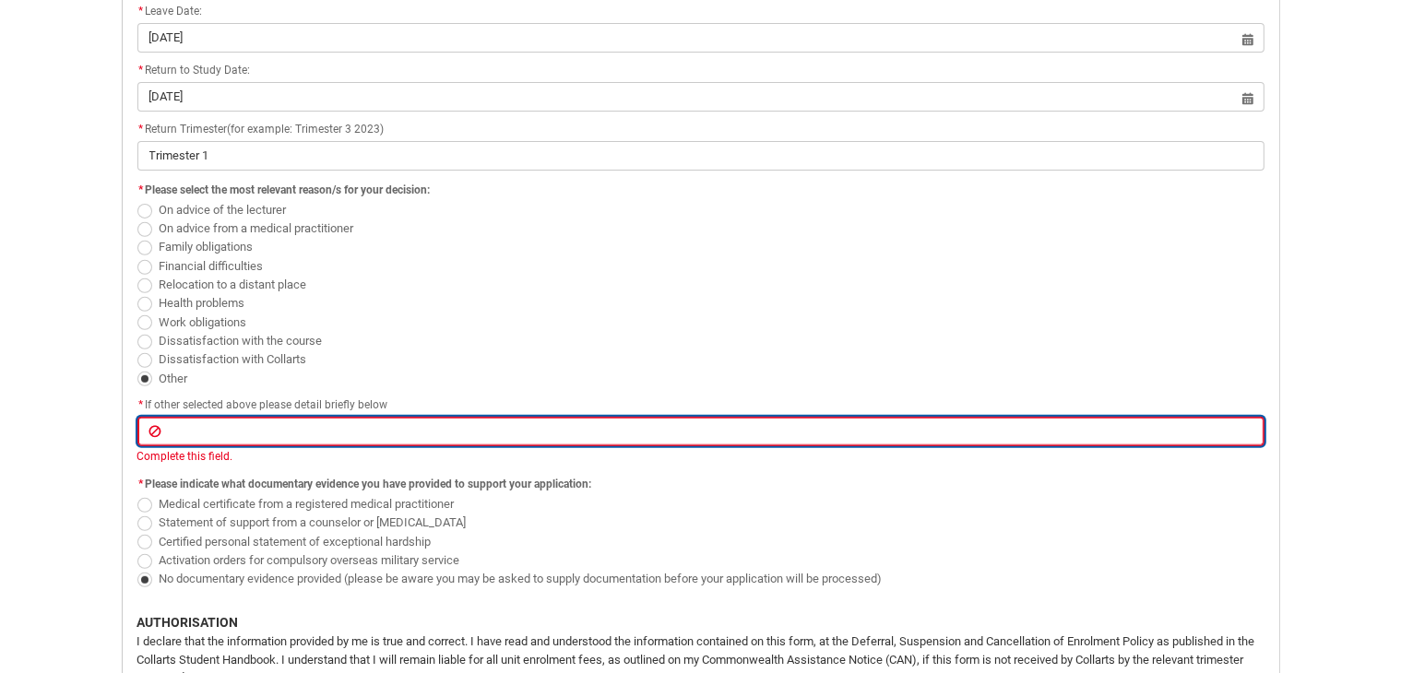
click at [198, 434] on input "Redu_Student_Request flow" at bounding box center [700, 432] width 1127 height 30
type lightning-primitive-input-simple "t"
type input "t"
type lightning-primitive-input-simple "tr"
type input "tr"
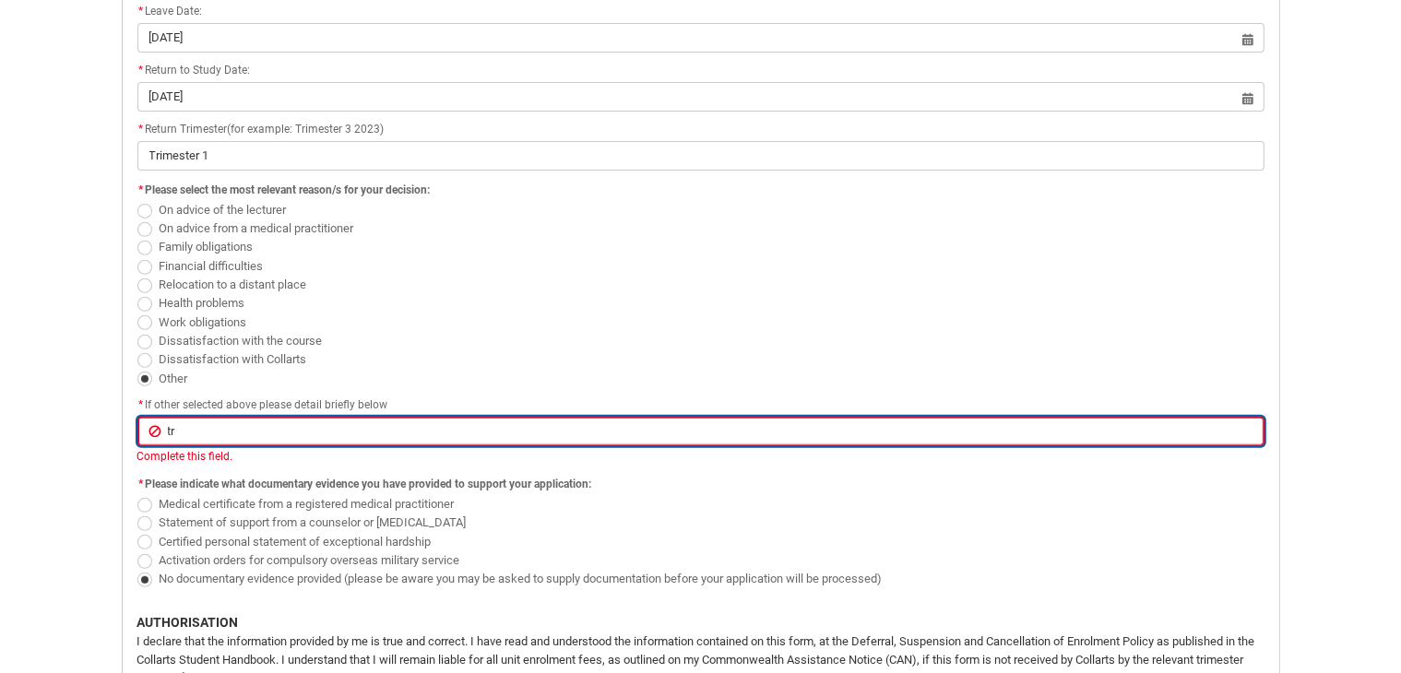
type lightning-primitive-input-simple "t"
type input "t"
type lightning-primitive-input-simple "p"
type input "p"
type lightning-primitive-input-simple "pe"
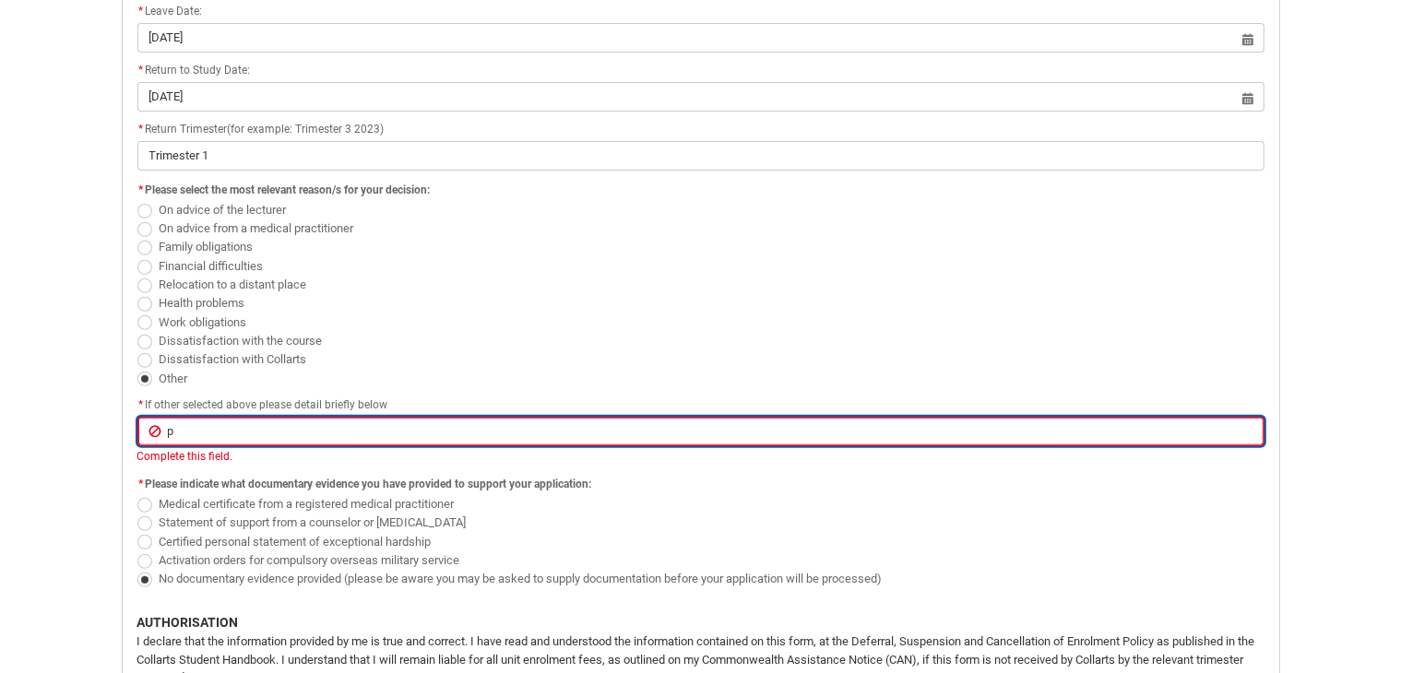
type input "pe"
type lightning-primitive-input-simple "per"
type input "per"
type lightning-primitive-input-simple "pe"
type input "pe"
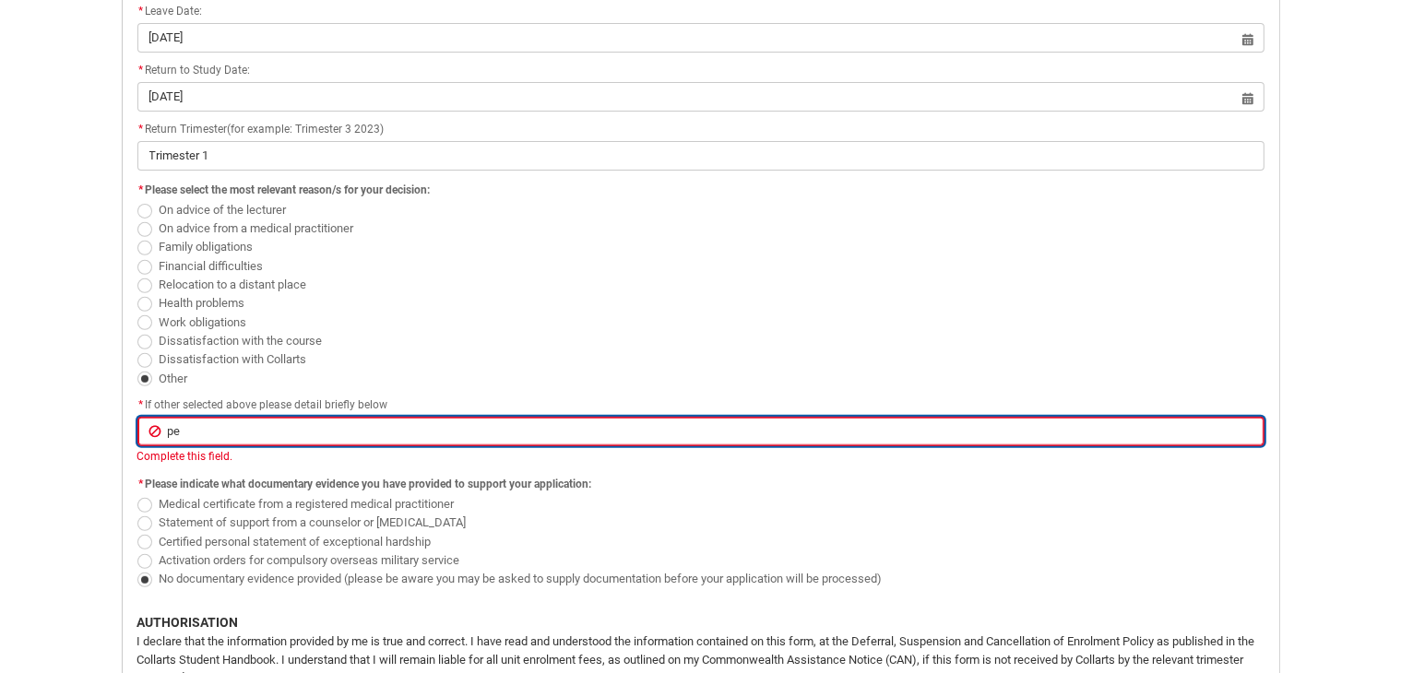
type lightning-primitive-input-simple "p"
type input "p"
type lightning-primitive-input-simple "t"
type input "t"
type lightning-primitive-input-simple "tr"
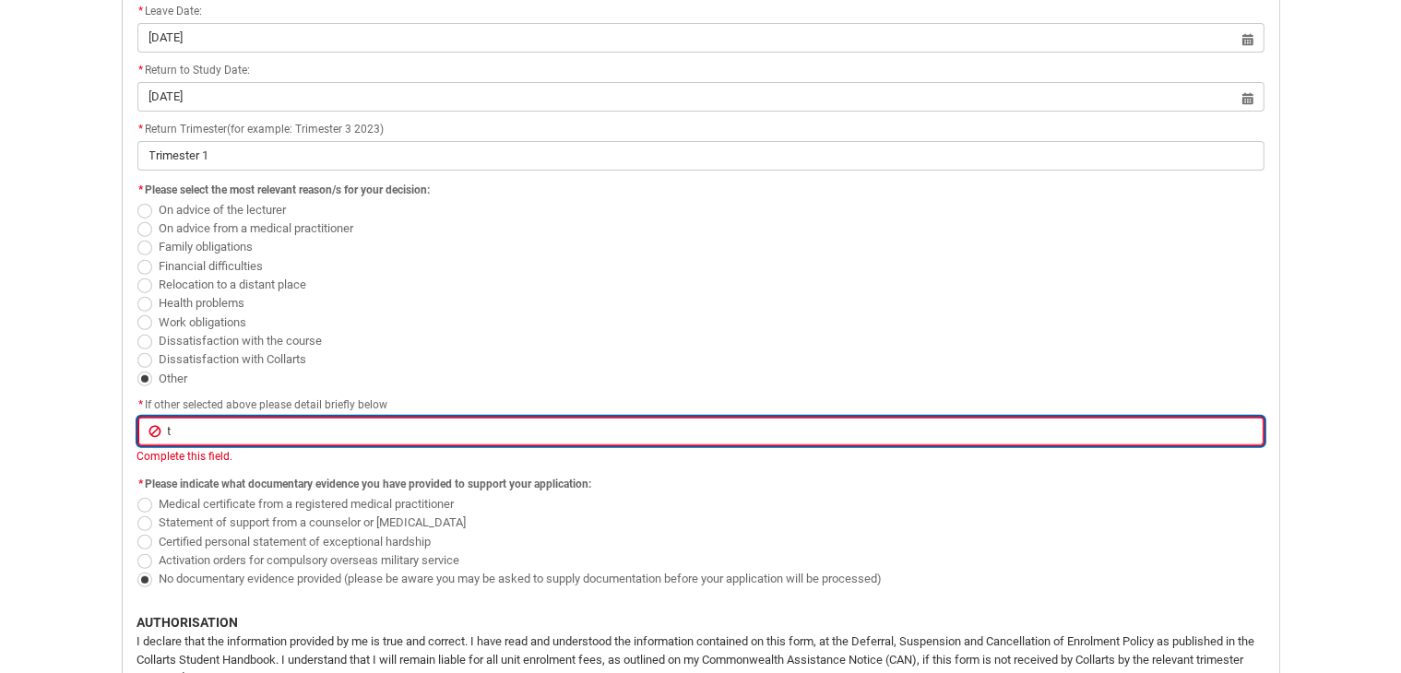
type input "tr"
type lightning-primitive-input-simple "tra"
type input "tra"
type lightning-primitive-input-simple "trav"
type input "trav"
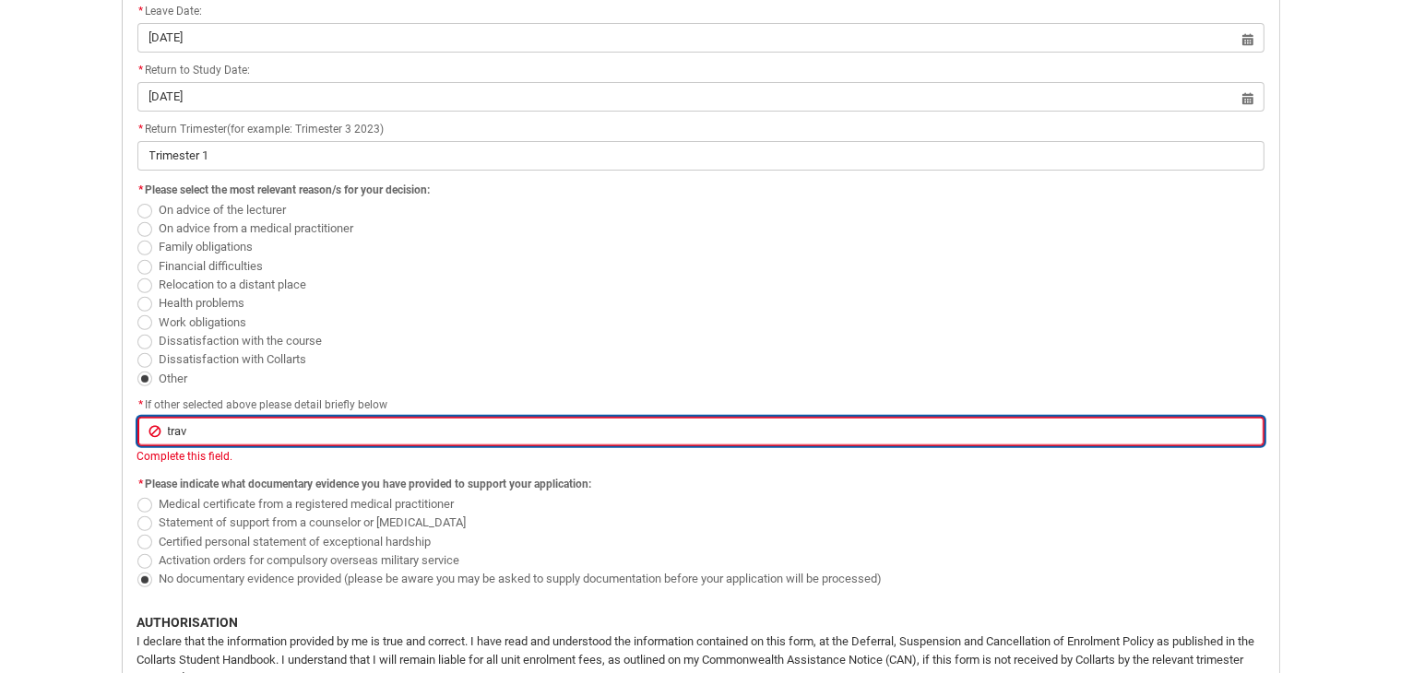
type lightning-primitive-input-simple "trave"
type input "trave"
type lightning-primitive-input-simple "travel"
type input "travel"
type lightning-primitive-input-simple "travel"
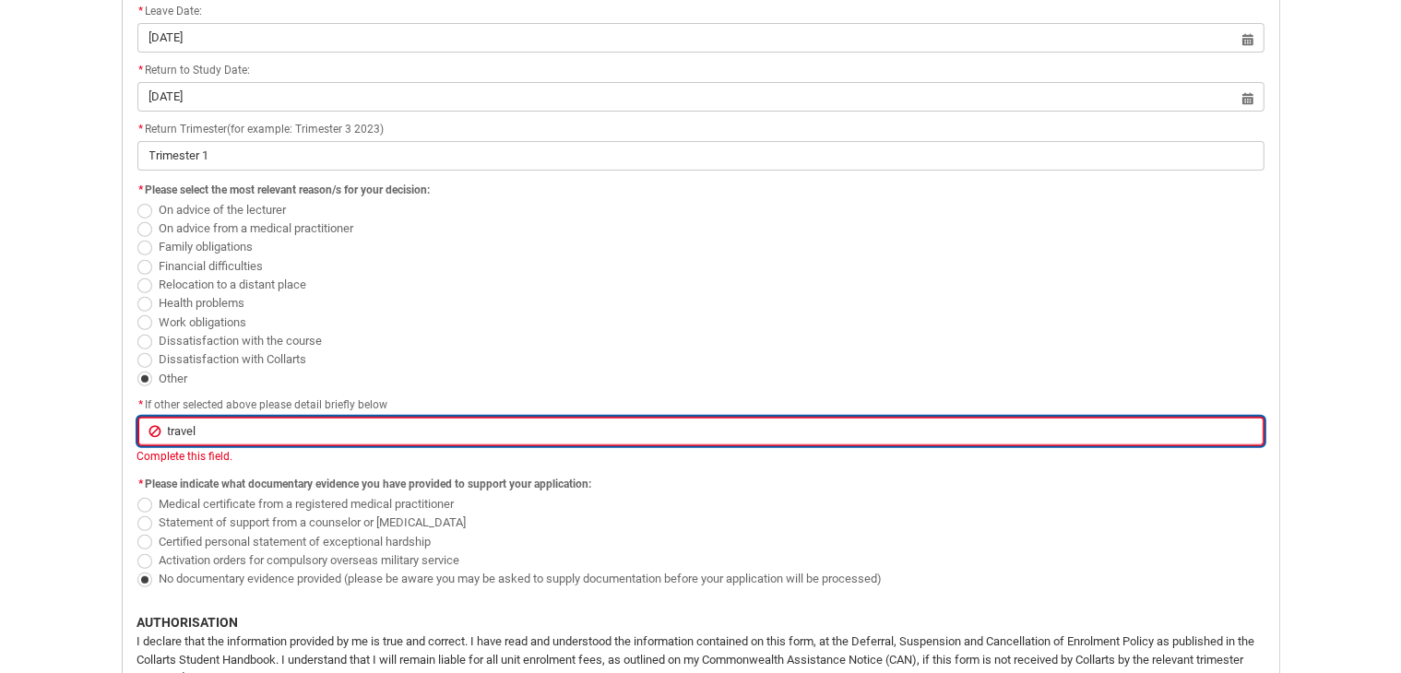
type input "travel"
type lightning-primitive-input-simple "travel f"
type input "travel f"
type lightning-primitive-input-simple "travel fo"
type input "travel fo"
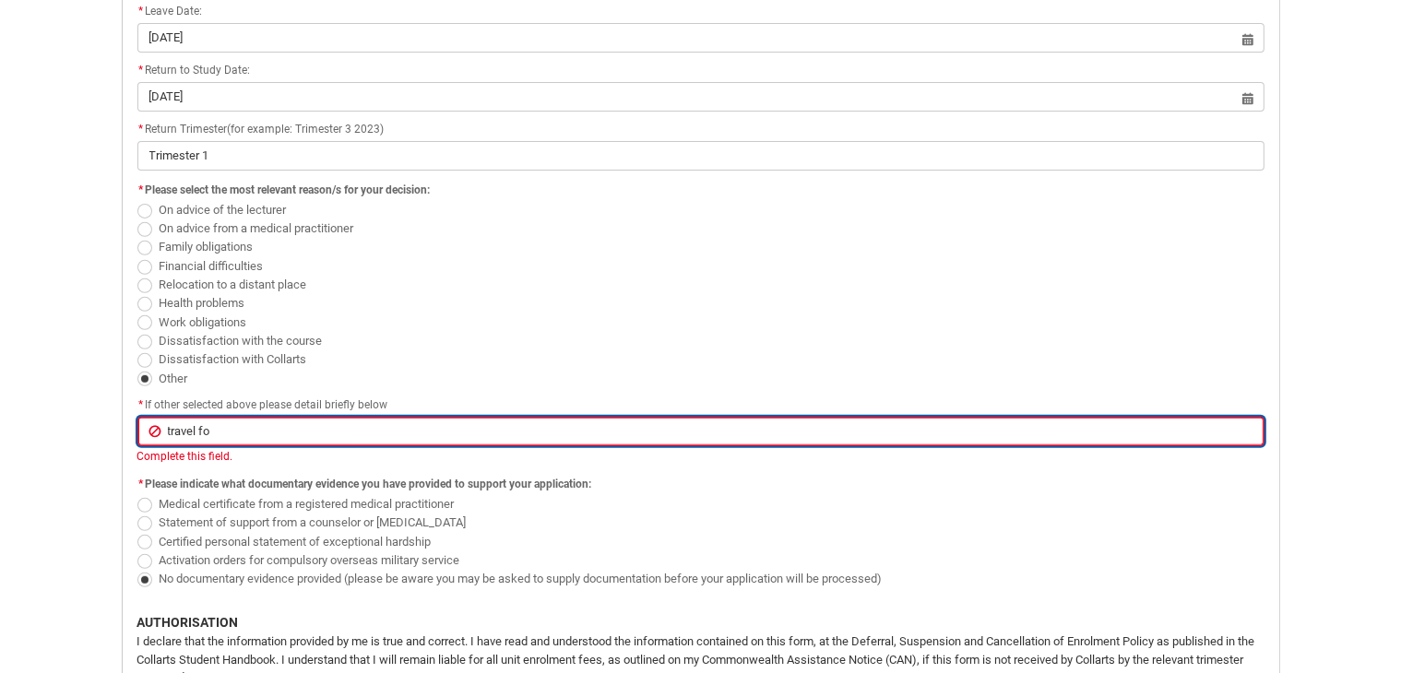
type lightning-primitive-input-simple "travel for"
type input "travel for"
type lightning-primitive-input-simple "travel for"
type input "travel for"
type lightning-primitive-input-simple "travel for p"
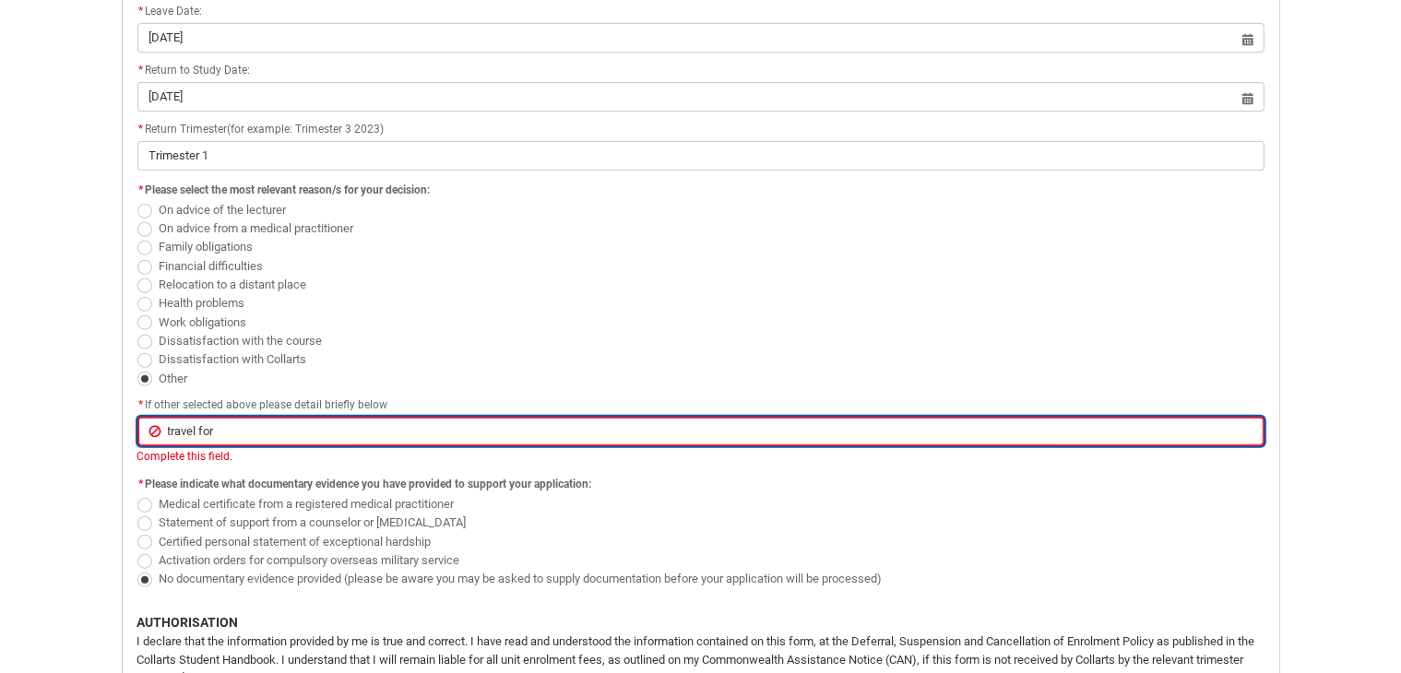
type input "travel for p"
type lightning-primitive-input-simple "travel for pe"
type input "travel for pe"
type lightning-primitive-input-simple "travel for per"
type input "travel for per"
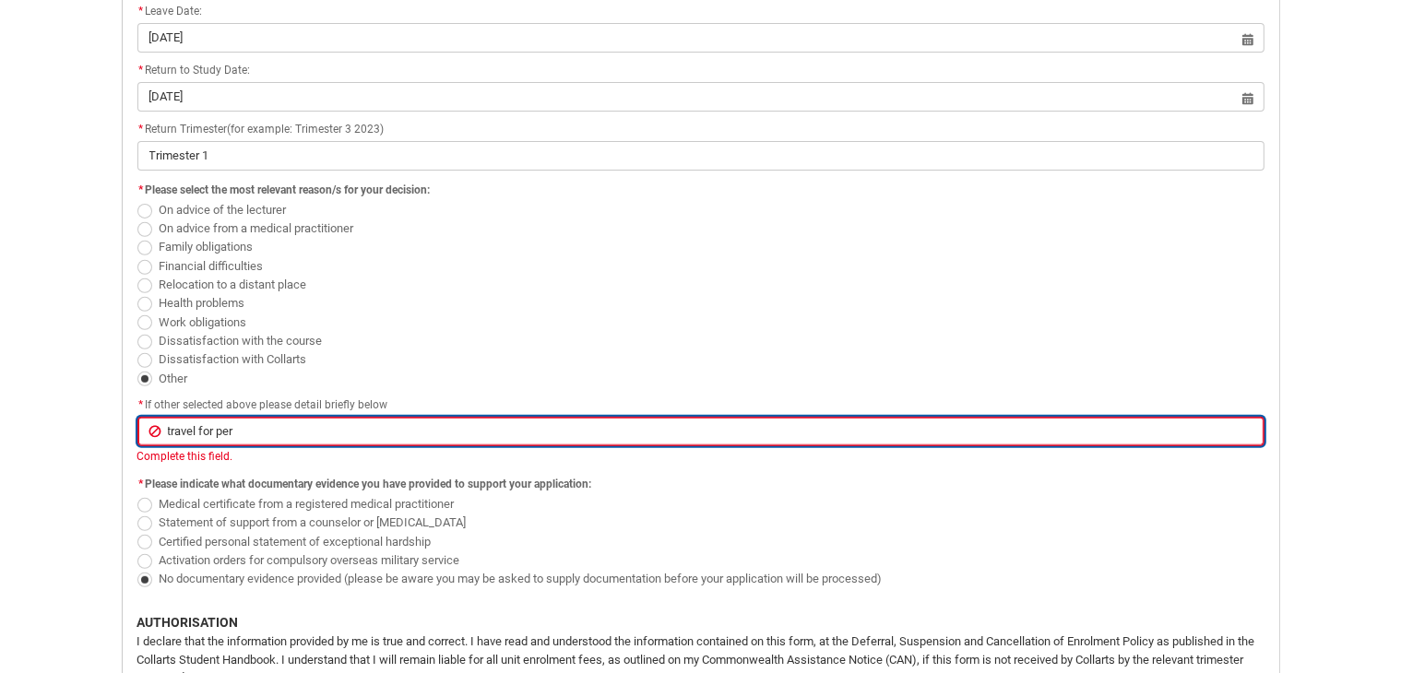
type lightning-primitive-input-simple "travel for pers"
type input "travel for pers"
type lightning-primitive-input-simple "travel for perso"
type input "travel for perso"
type lightning-primitive-input-simple "travel for person"
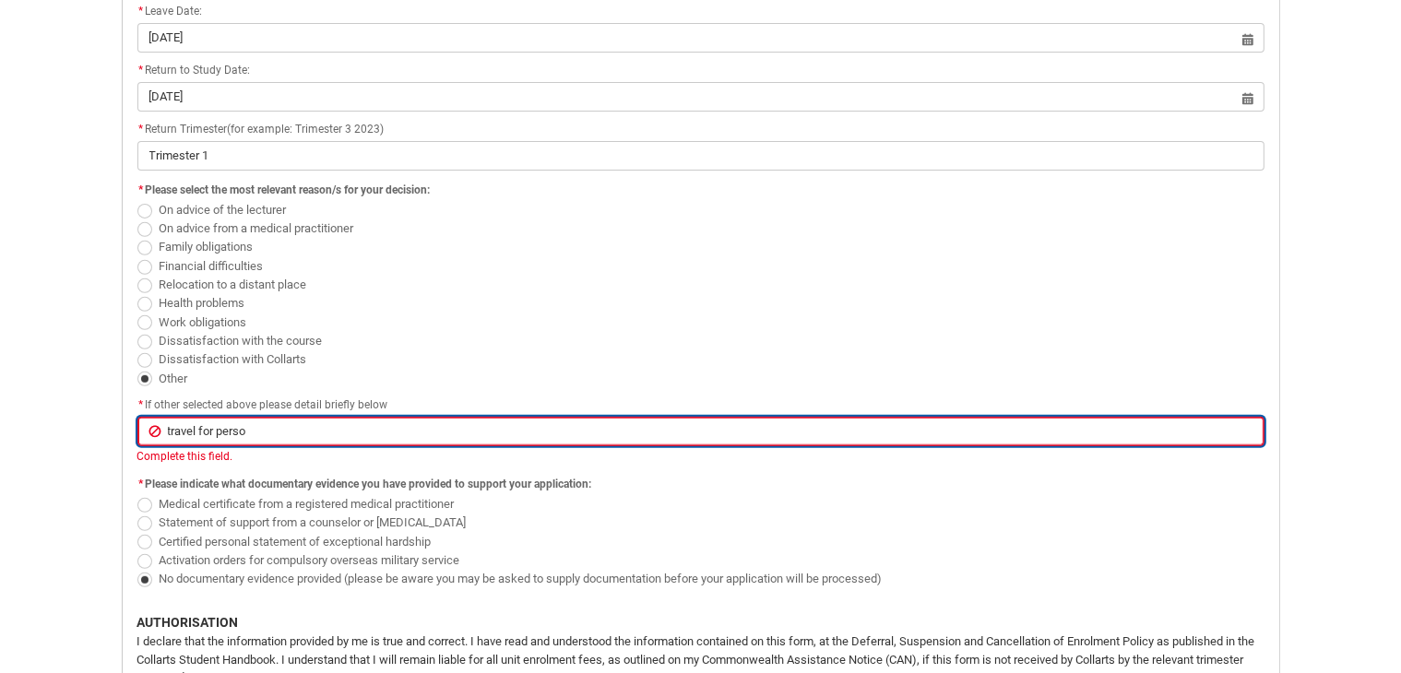
type input "travel for person"
type lightning-primitive-input-simple "travel for persona"
type input "travel for persona"
type lightning-primitive-input-simple "travel for personal"
type input "travel for personal"
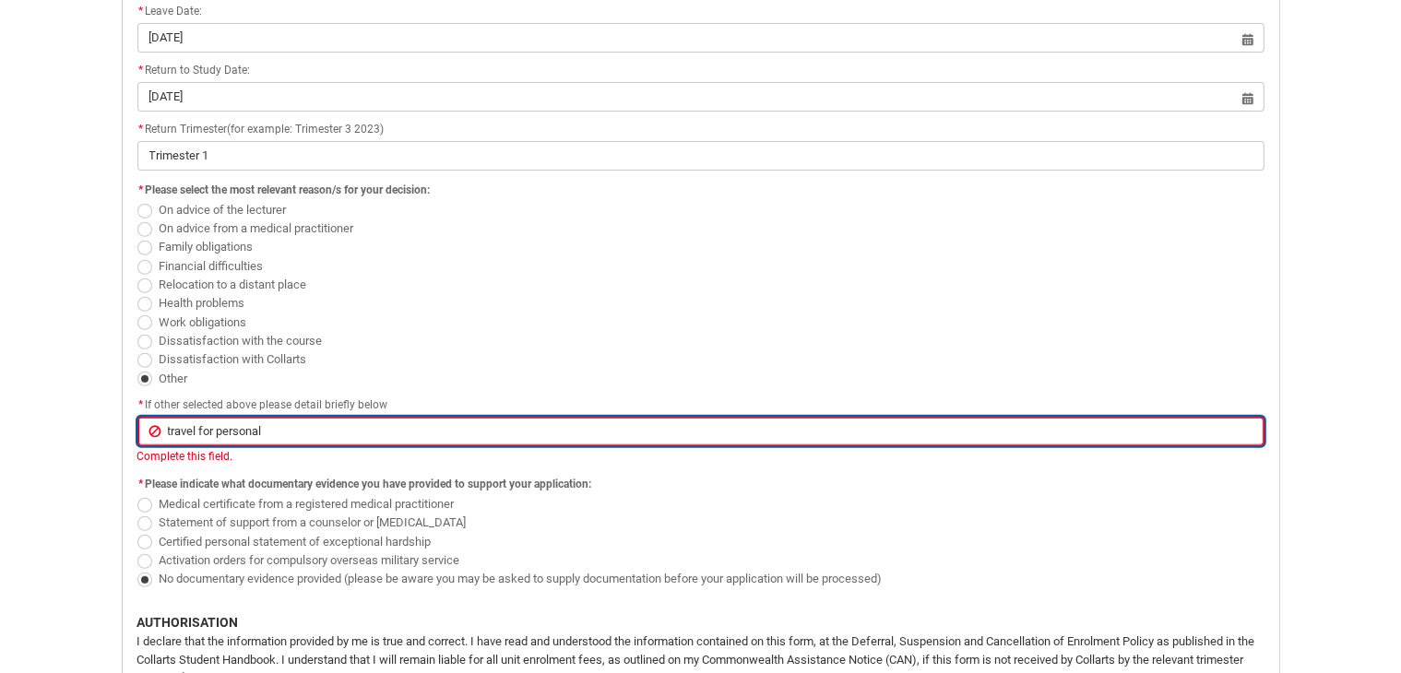
type lightning-primitive-input-simple "travel for personal"
type input "travel for personal"
type lightning-primitive-input-simple "travel for personal c"
type input "travel for personal c"
type lightning-primitive-input-simple "travel for personal co"
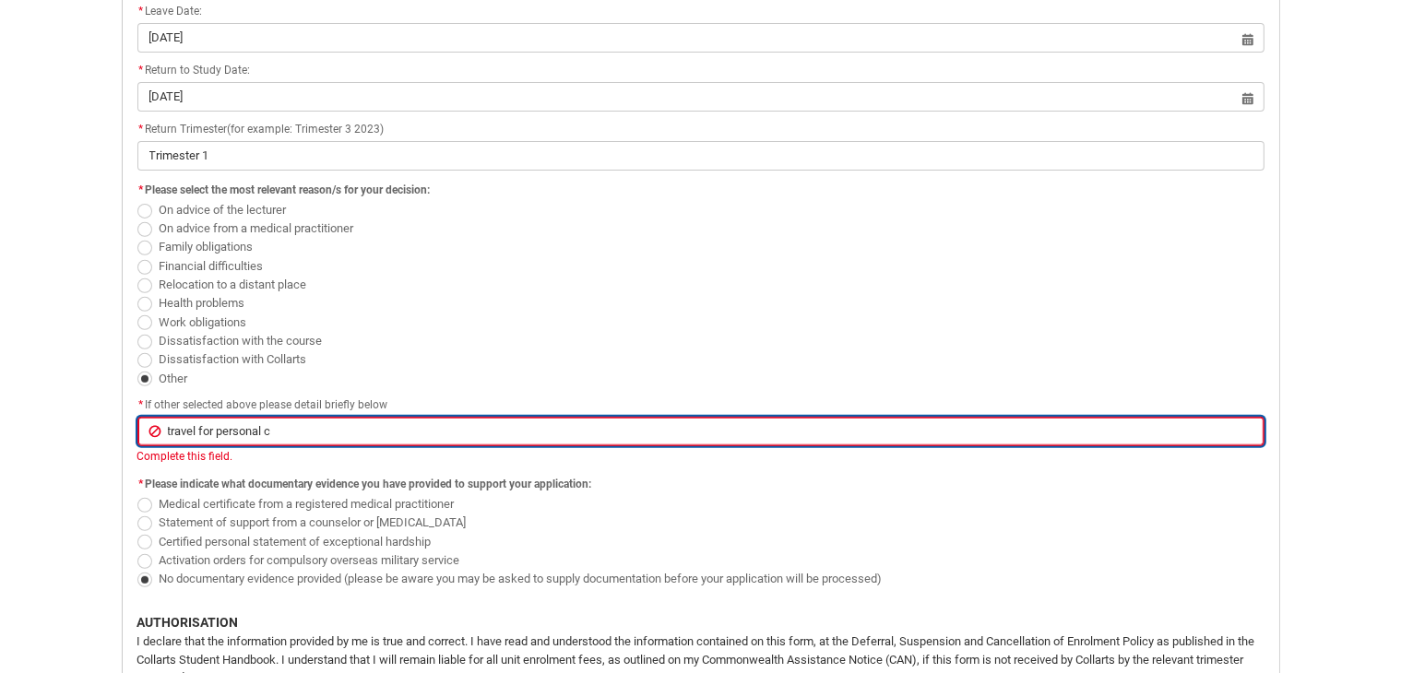
type input "travel for personal co"
type lightning-primitive-input-simple "travel for personal com"
type input "travel for personal com"
type lightning-primitive-input-simple "travel for personal comm"
type input "travel for personal comm"
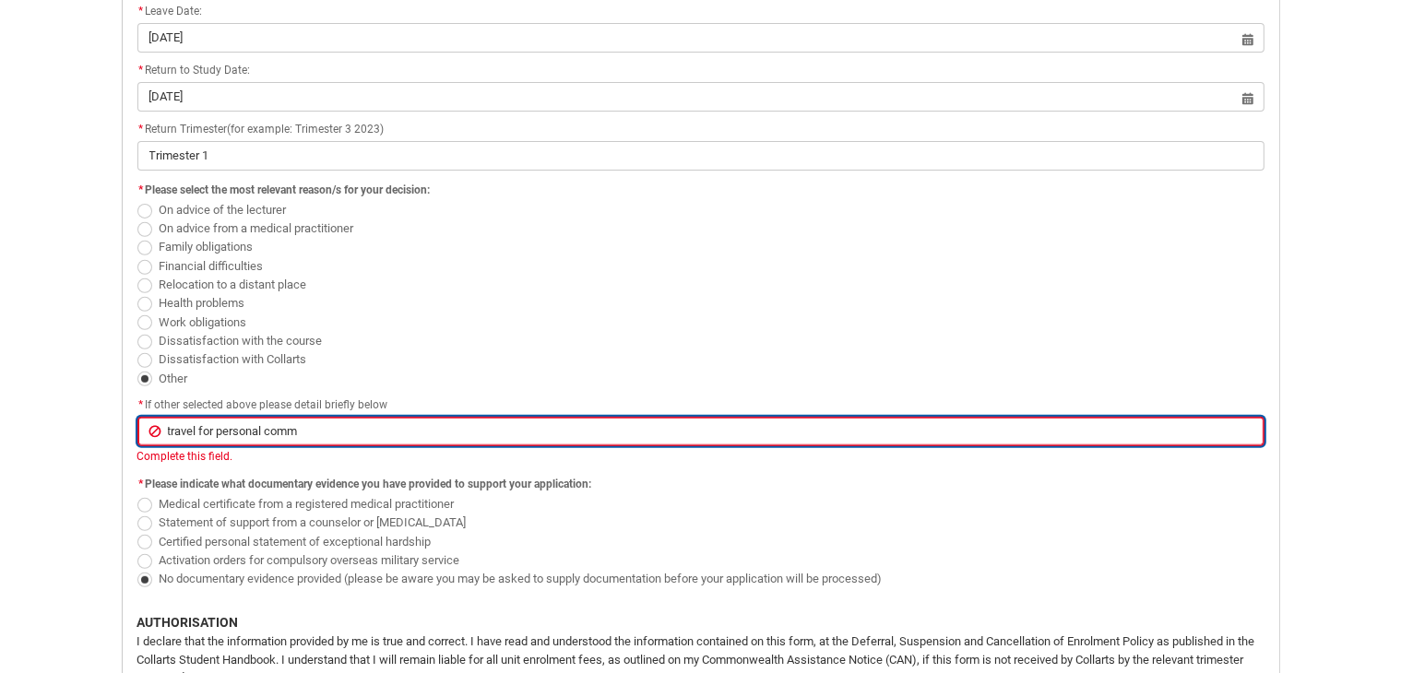
type lightning-primitive-input-simple "travel for personal commi"
type input "travel for personal commi"
type lightning-primitive-input-simple "travel for personal commit"
type input "travel for personal commit"
type lightning-primitive-input-simple "travel for personal commitm"
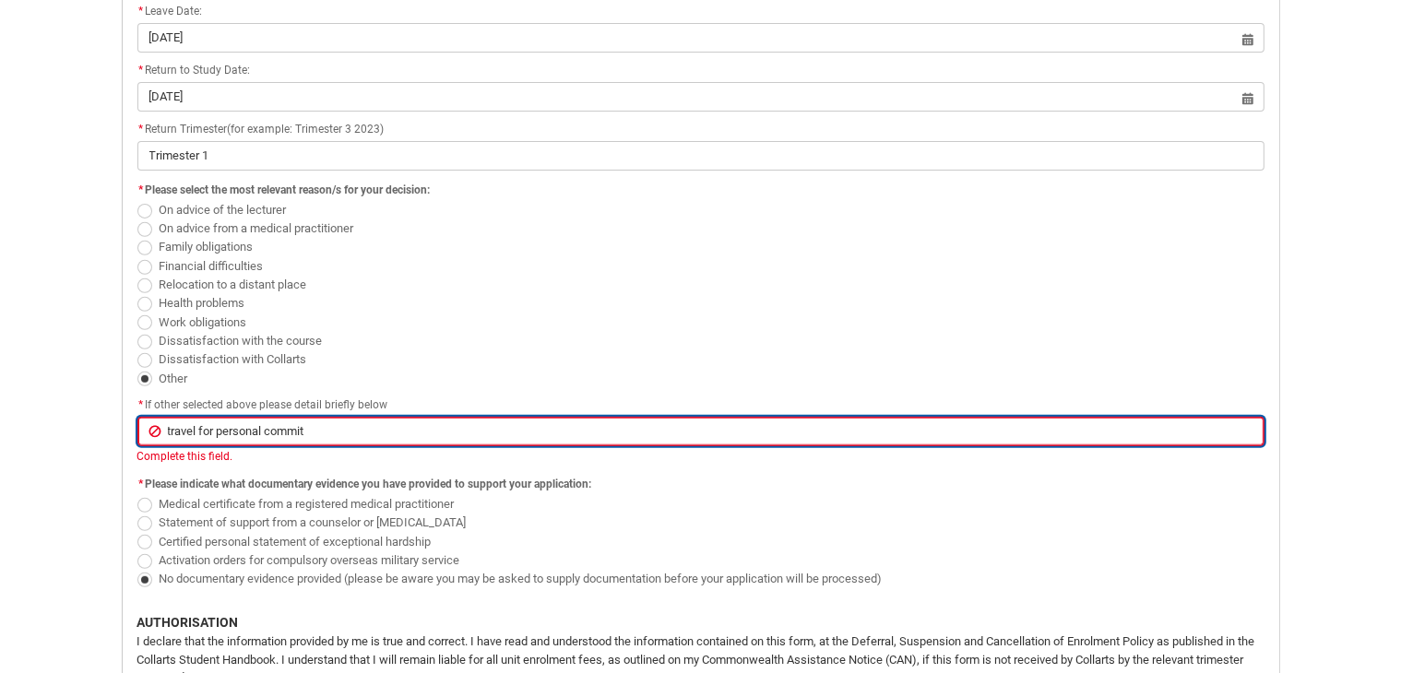
type input "travel for personal commitm"
type lightning-primitive-input-simple "travel for personal commitme"
type input "travel for personal commitme"
type lightning-primitive-input-simple "travel for personal commitmen"
type input "travel for personal commitmen"
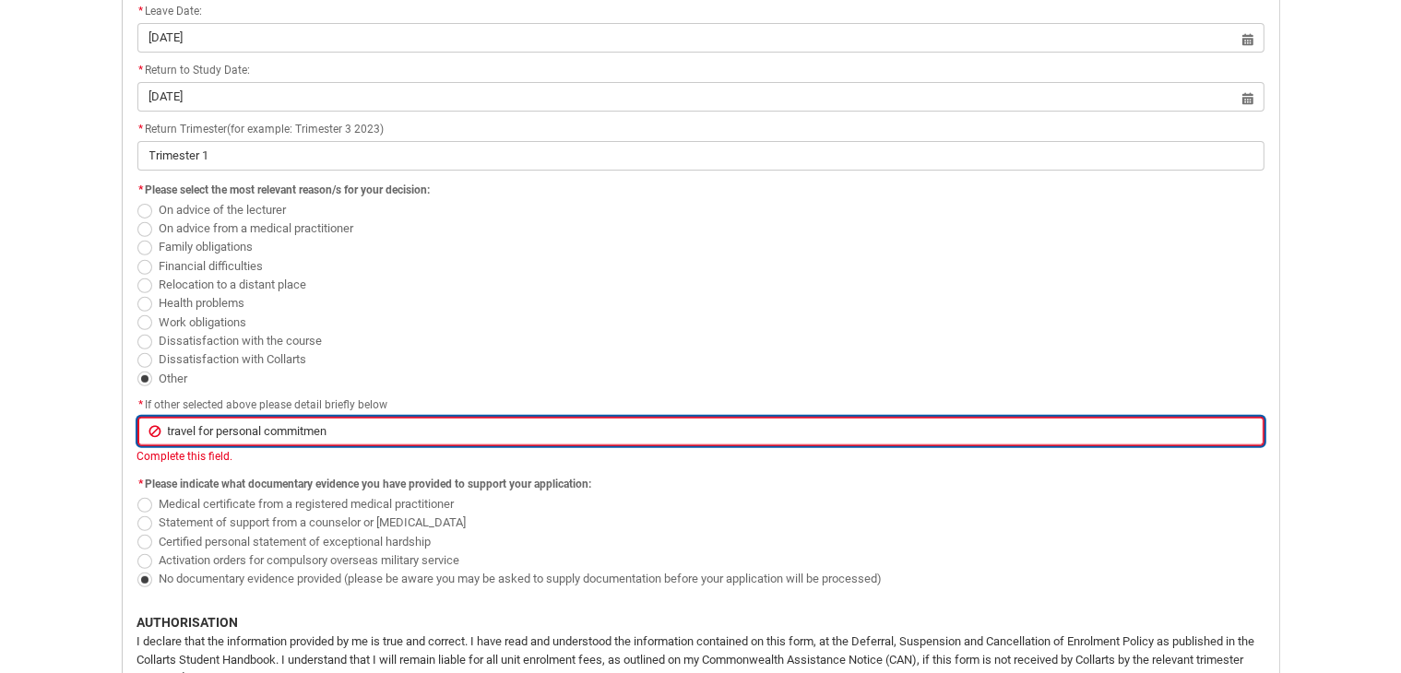
type lightning-primitive-input-simple "travel for personal commitment"
type input "travel for personal commitment"
type lightning-primitive-input-simple "travel for personal commitment"
type input "travel for personal commitment"
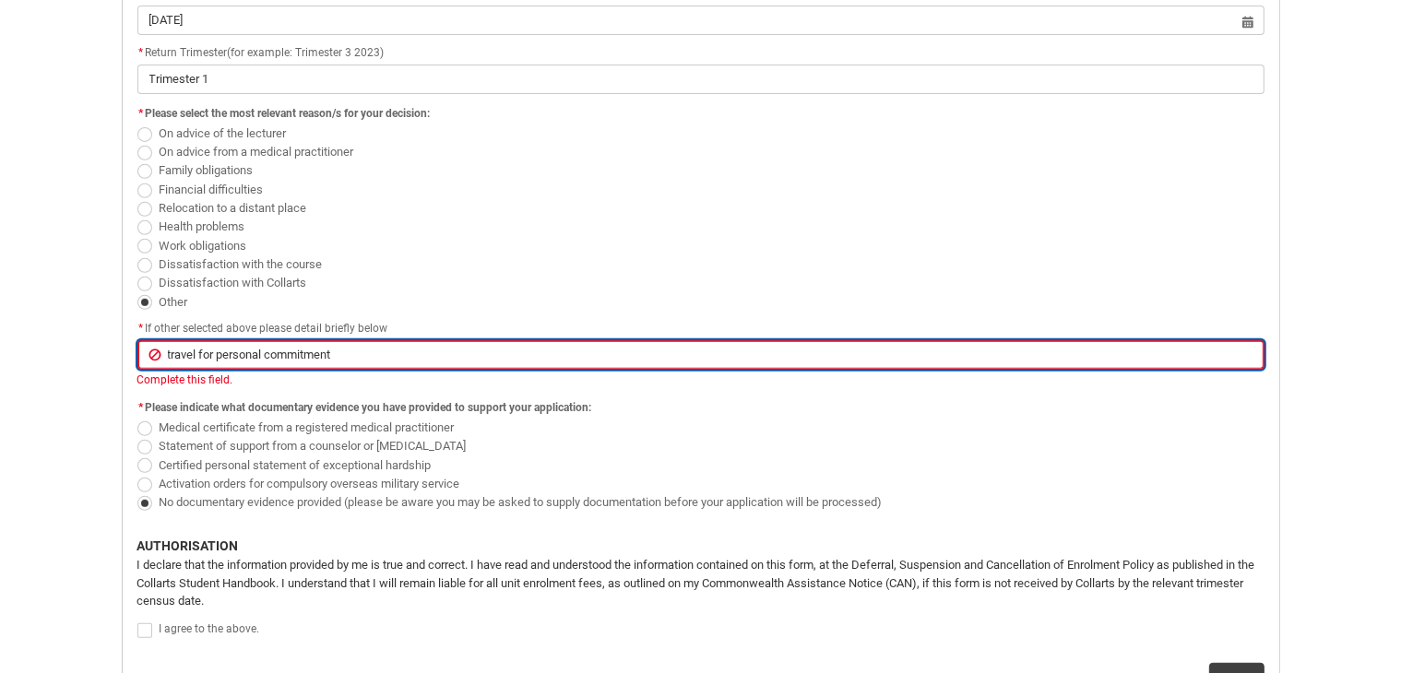
scroll to position [841, 0]
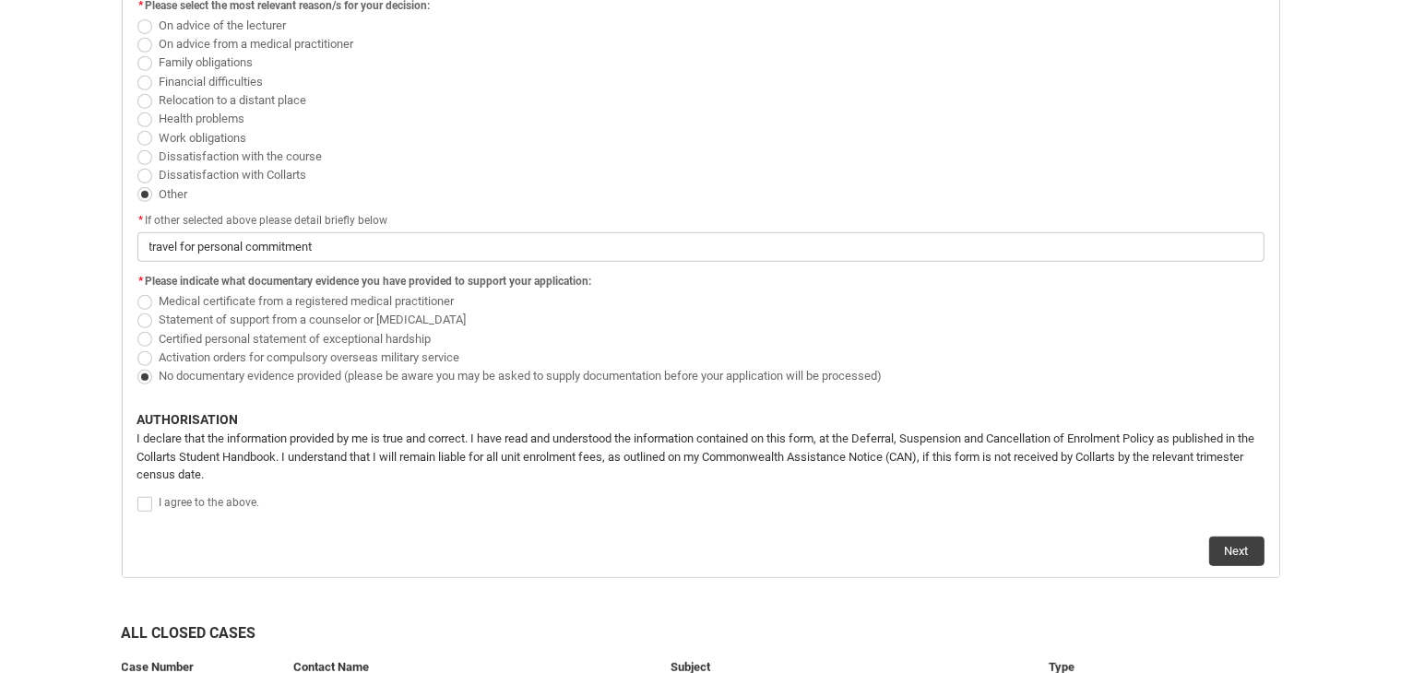
click at [363, 226] on div "* If other selected above please detail briefly below" at bounding box center [700, 221] width 1127 height 22
click at [145, 497] on span "Redu_Student_Request flow" at bounding box center [144, 504] width 15 height 15
click at [137, 495] on input "Redu_Student_Request flow" at bounding box center [137, 494] width 1 height 1
type lightning-input "true"
checkbox input "true"
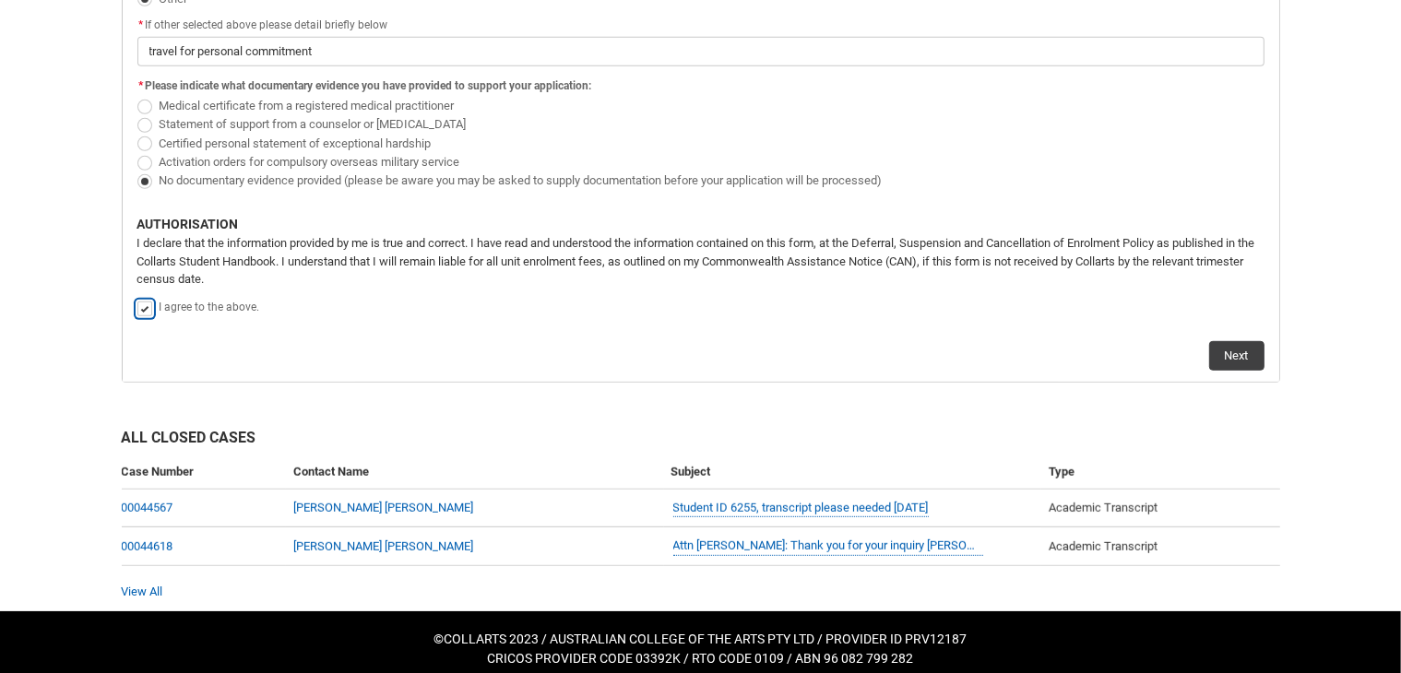
scroll to position [1043, 0]
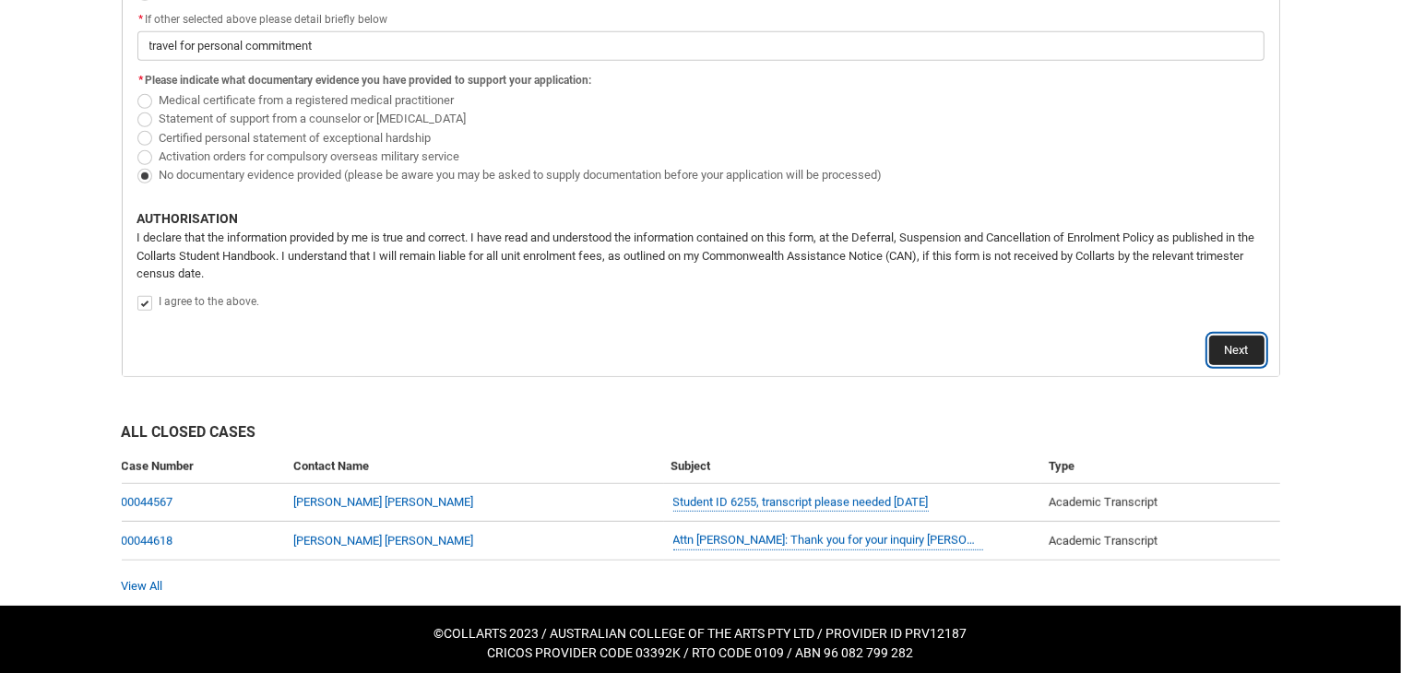
click at [1228, 343] on button "Next" at bounding box center [1236, 351] width 55 height 30
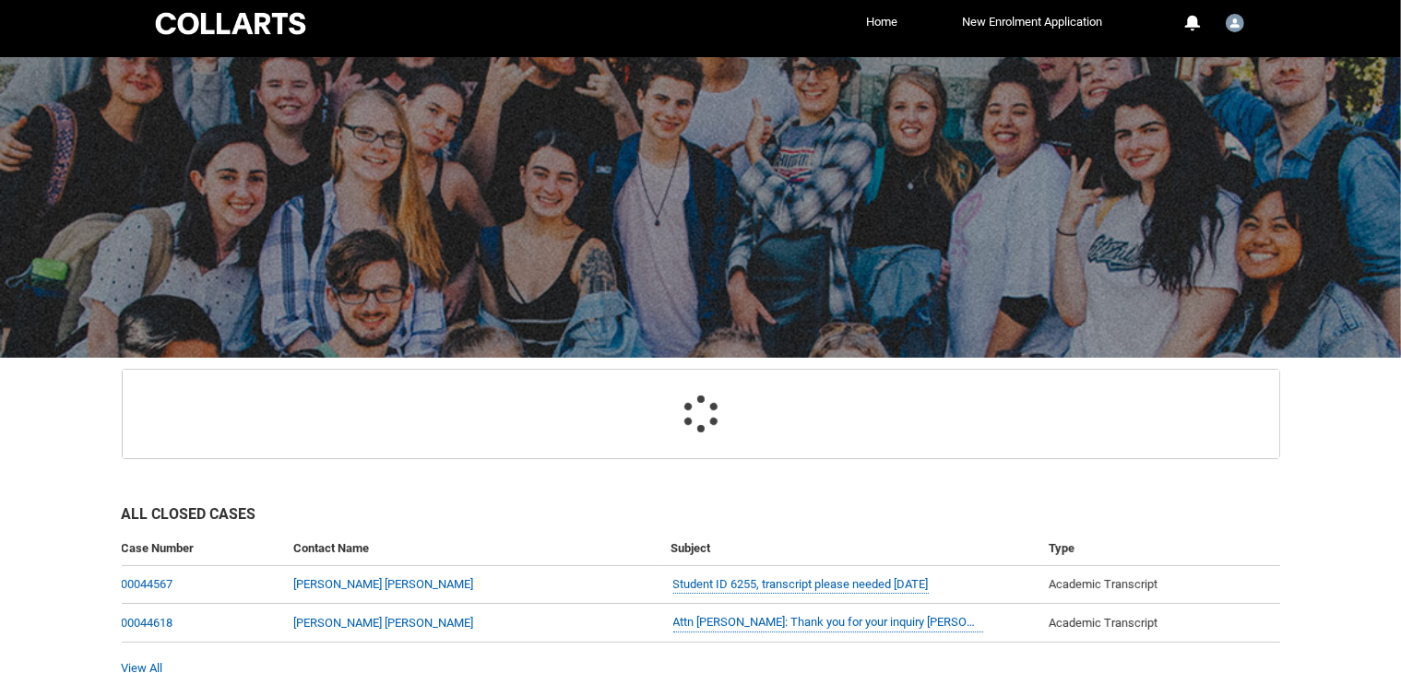
scroll to position [152, 0]
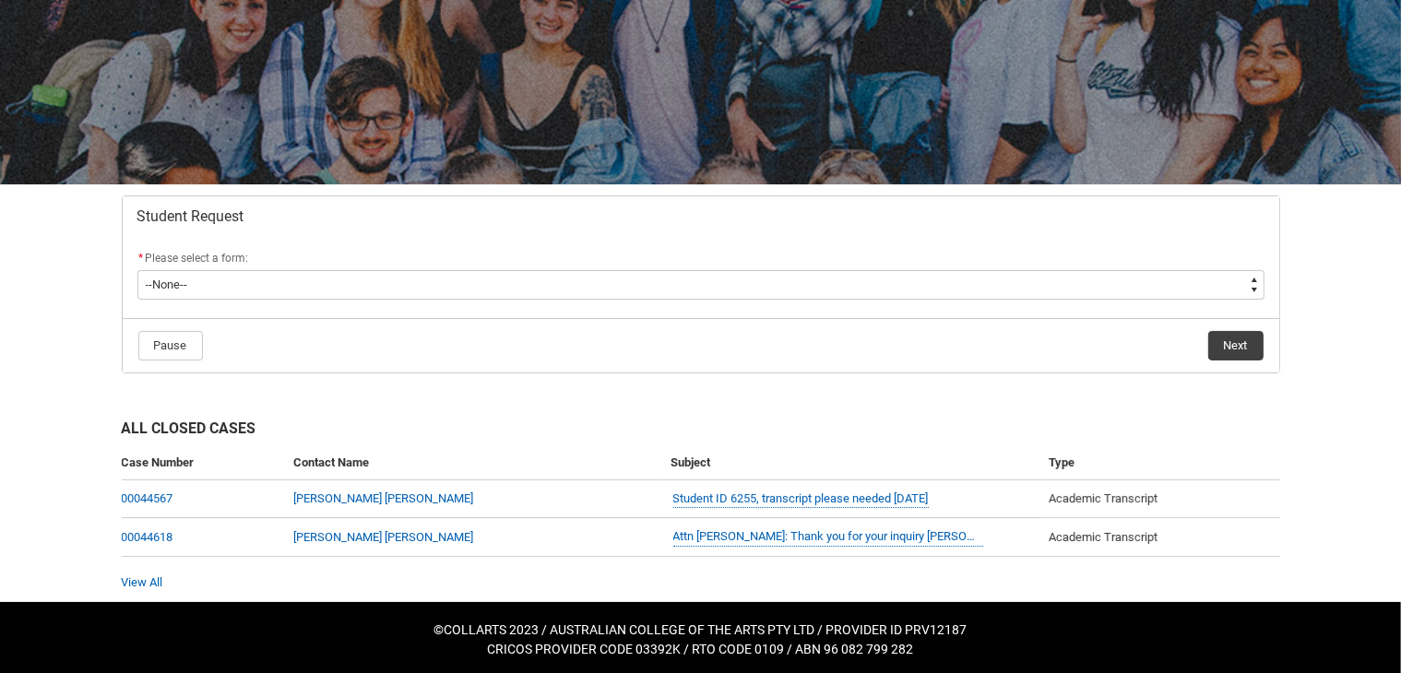
scroll to position [185, 0]
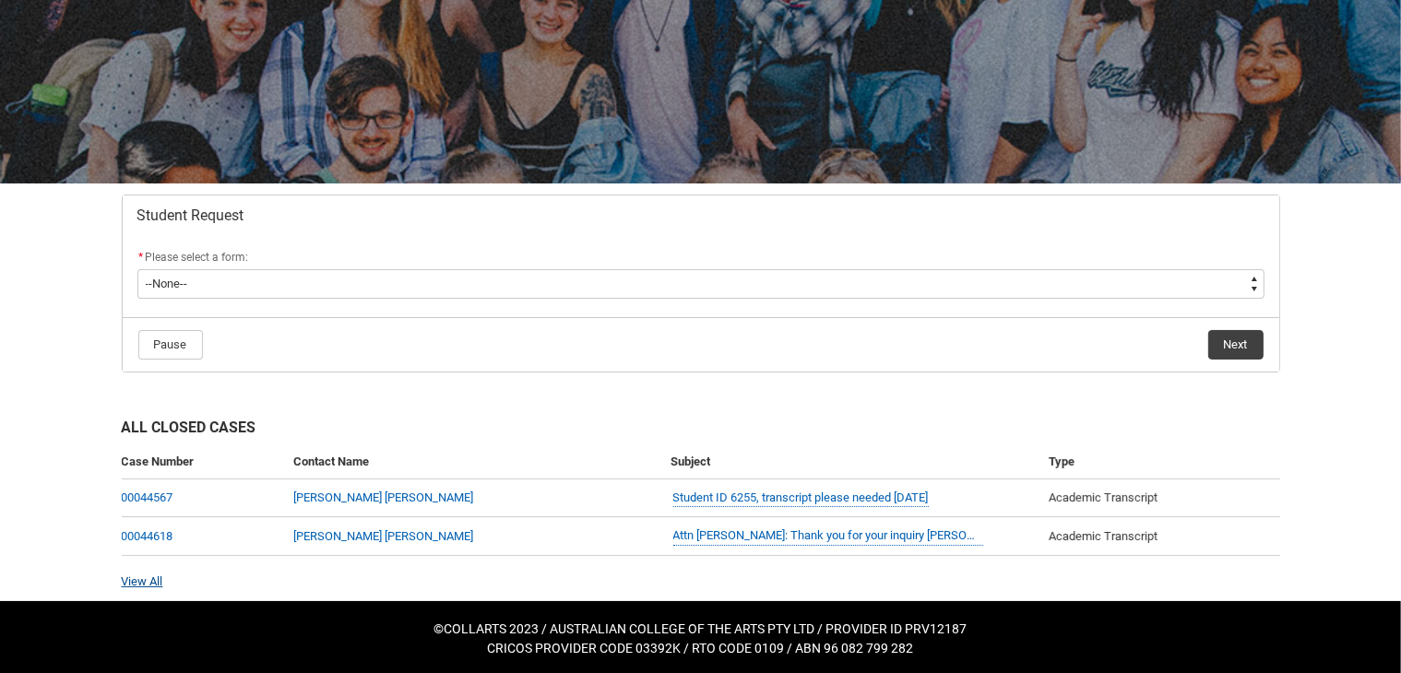
click at [140, 584] on link "View All" at bounding box center [143, 582] width 42 height 14
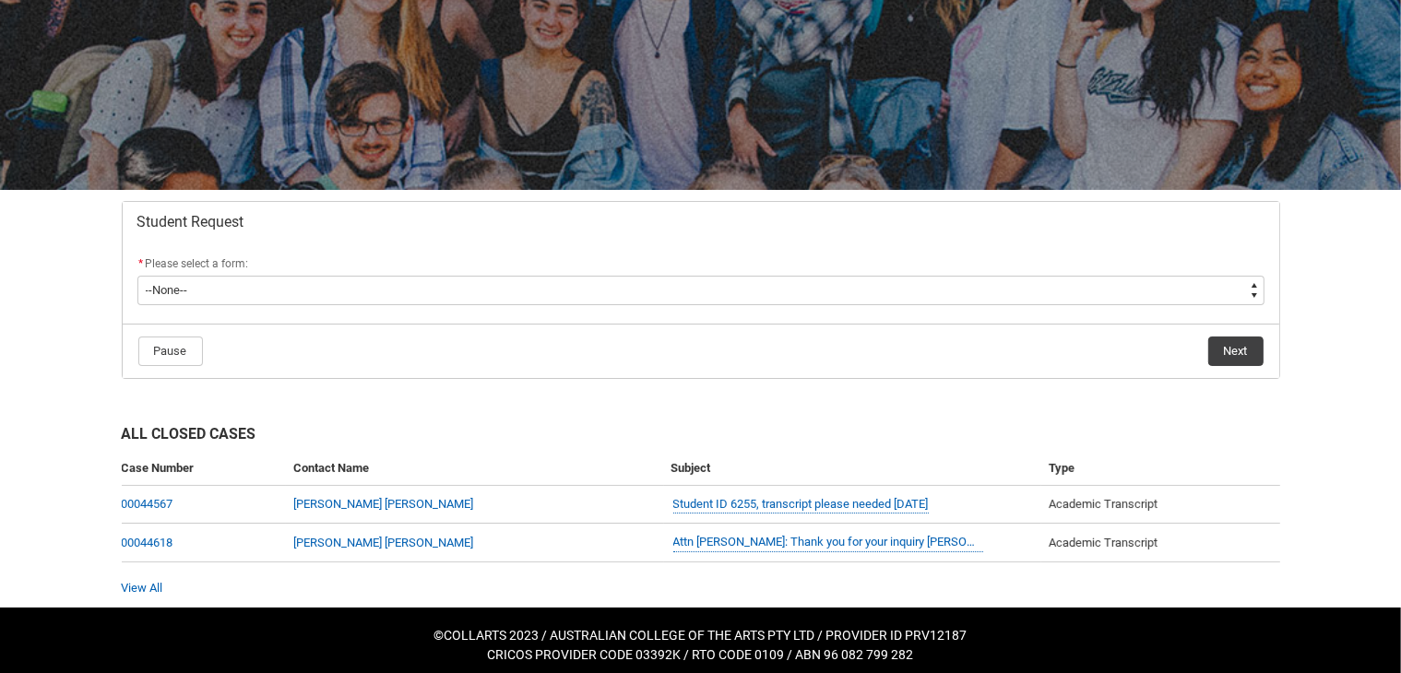
scroll to position [185, 0]
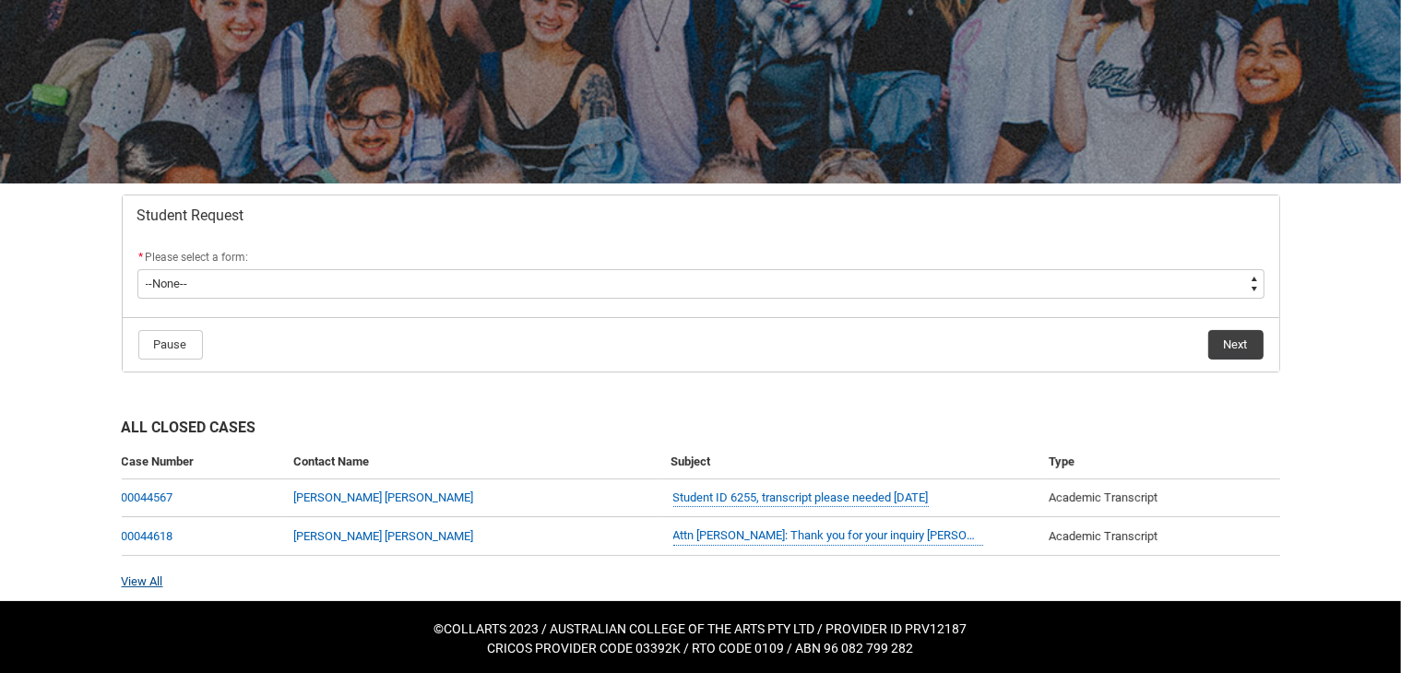
click at [129, 583] on link "View All" at bounding box center [143, 582] width 42 height 14
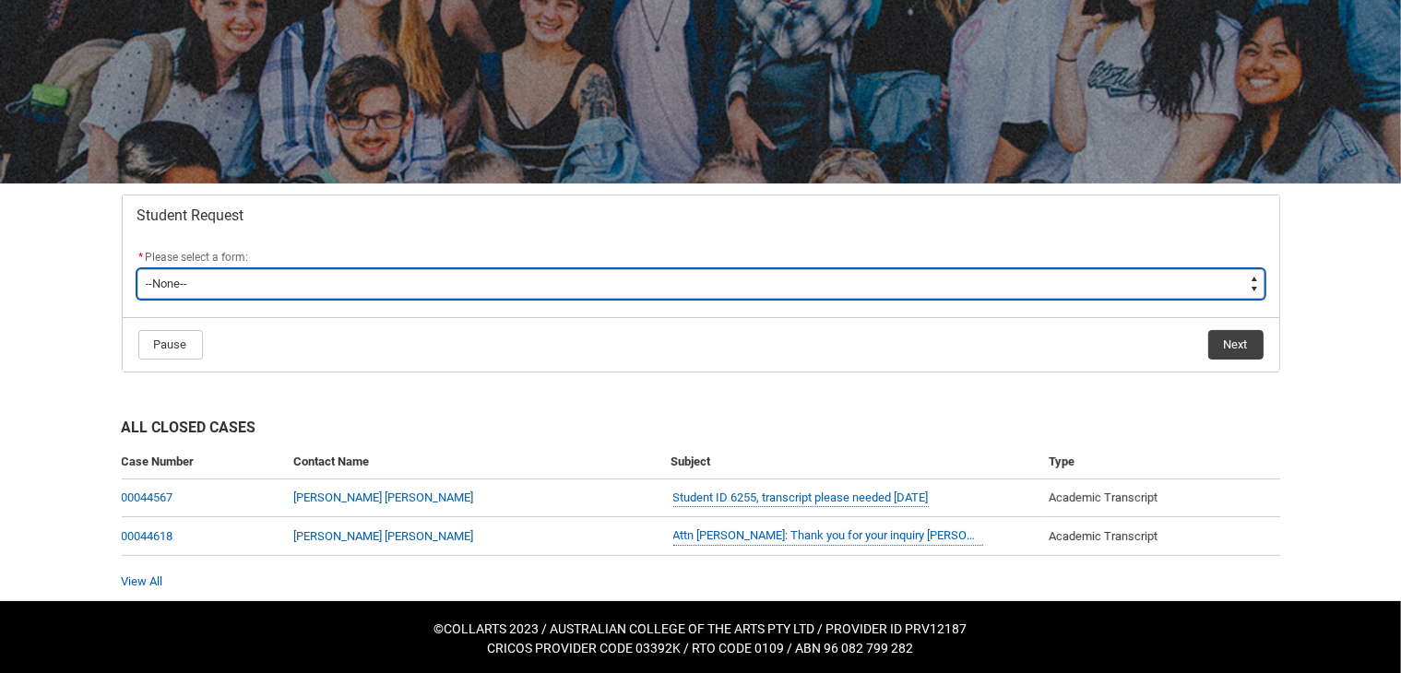
click at [734, 289] on select "--None-- Academic Transcript Application to Appeal Assignment Extension Change …" at bounding box center [700, 284] width 1127 height 30
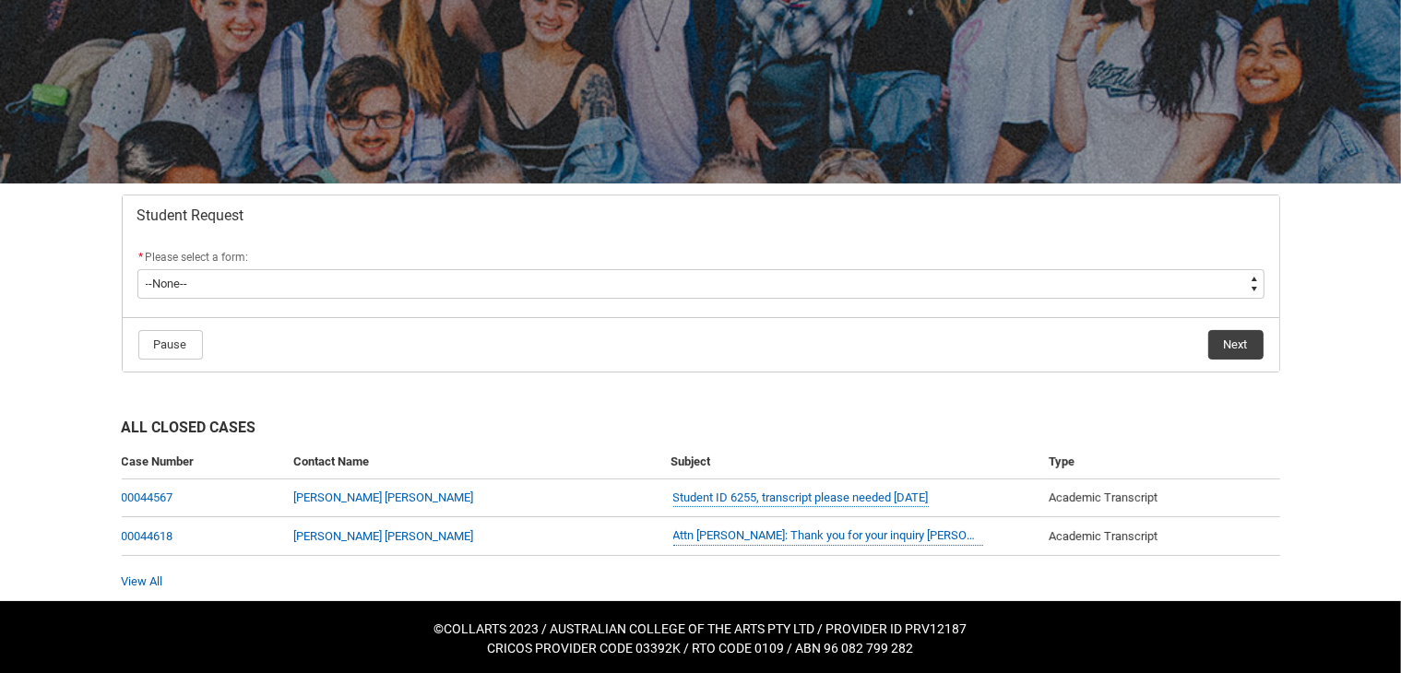
click at [99, 248] on div "Skip to Main Content Collarts Education Community Home New Enrolment Applicatio…" at bounding box center [700, 246] width 1401 height 862
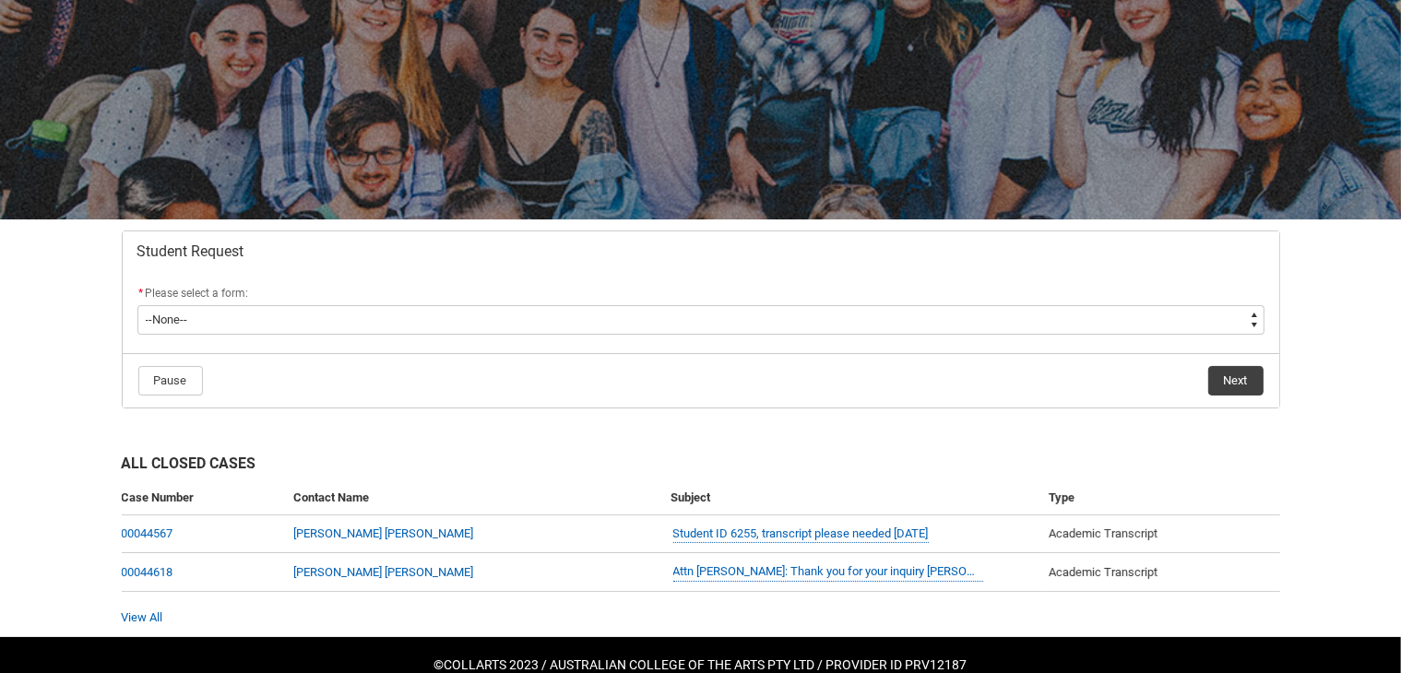
scroll to position [185, 0]
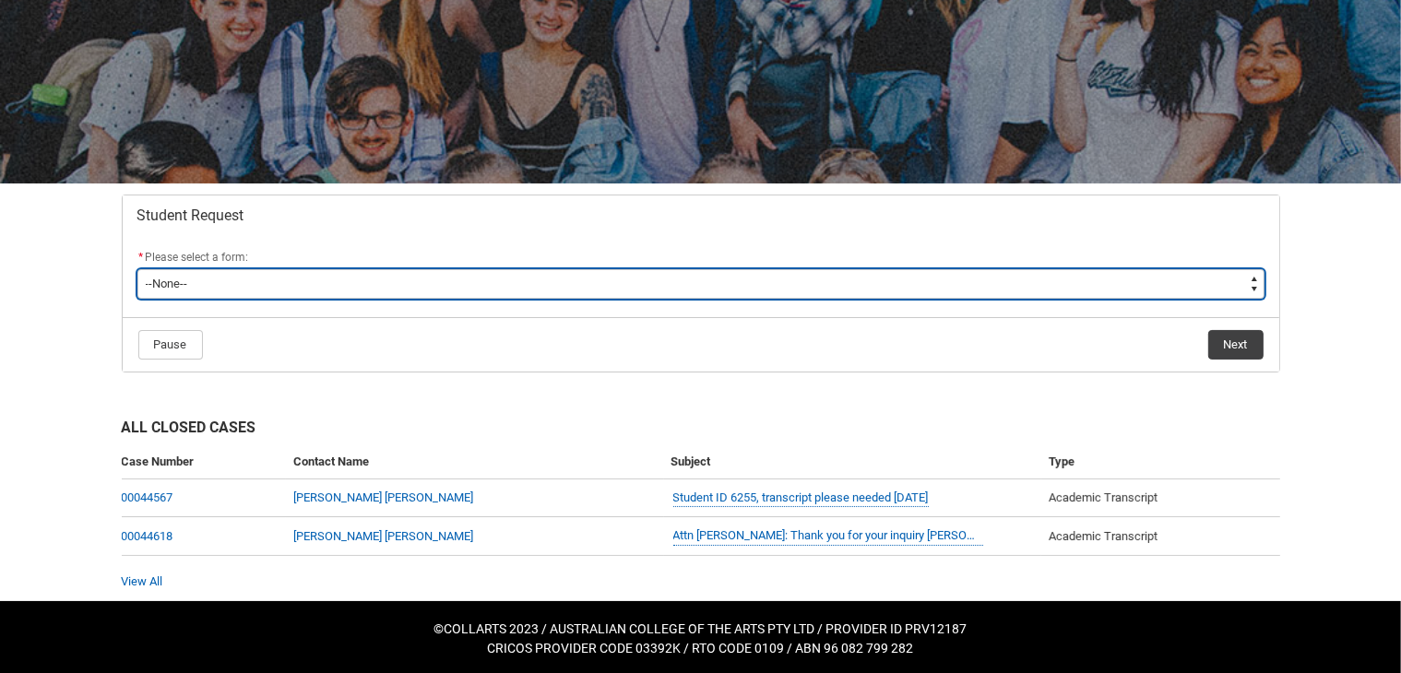
click at [304, 278] on select "--None-- Academic Transcript Application to Appeal Assignment Extension Change …" at bounding box center [700, 284] width 1127 height 30
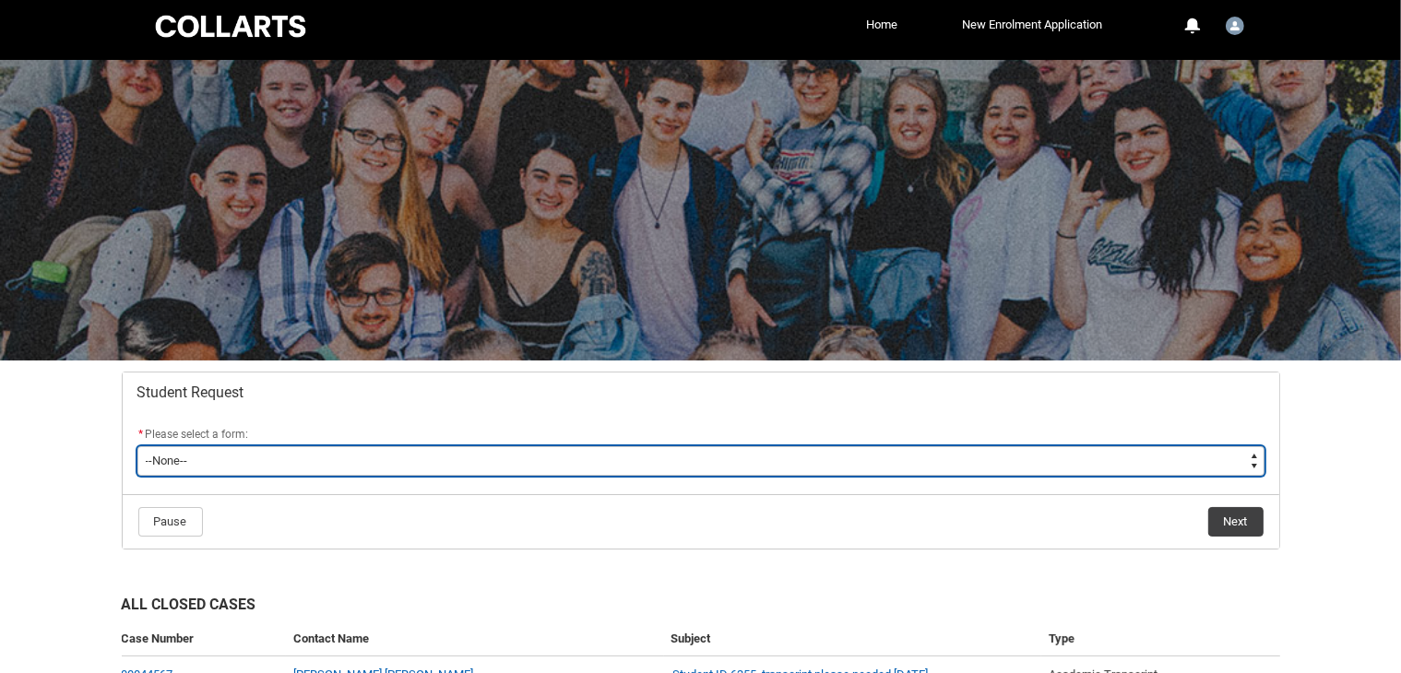
scroll to position [0, 0]
